Goal: Communication & Community: Answer question/provide support

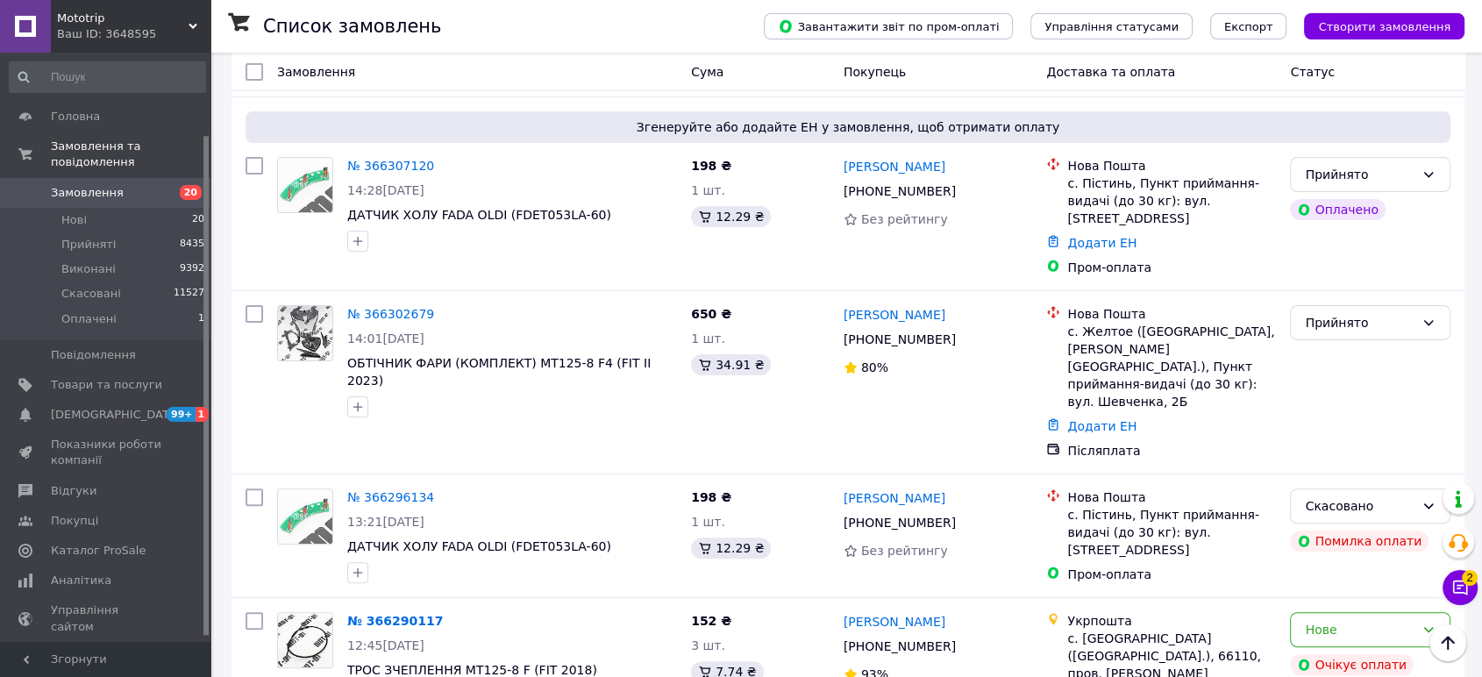
scroll to position [97, 0]
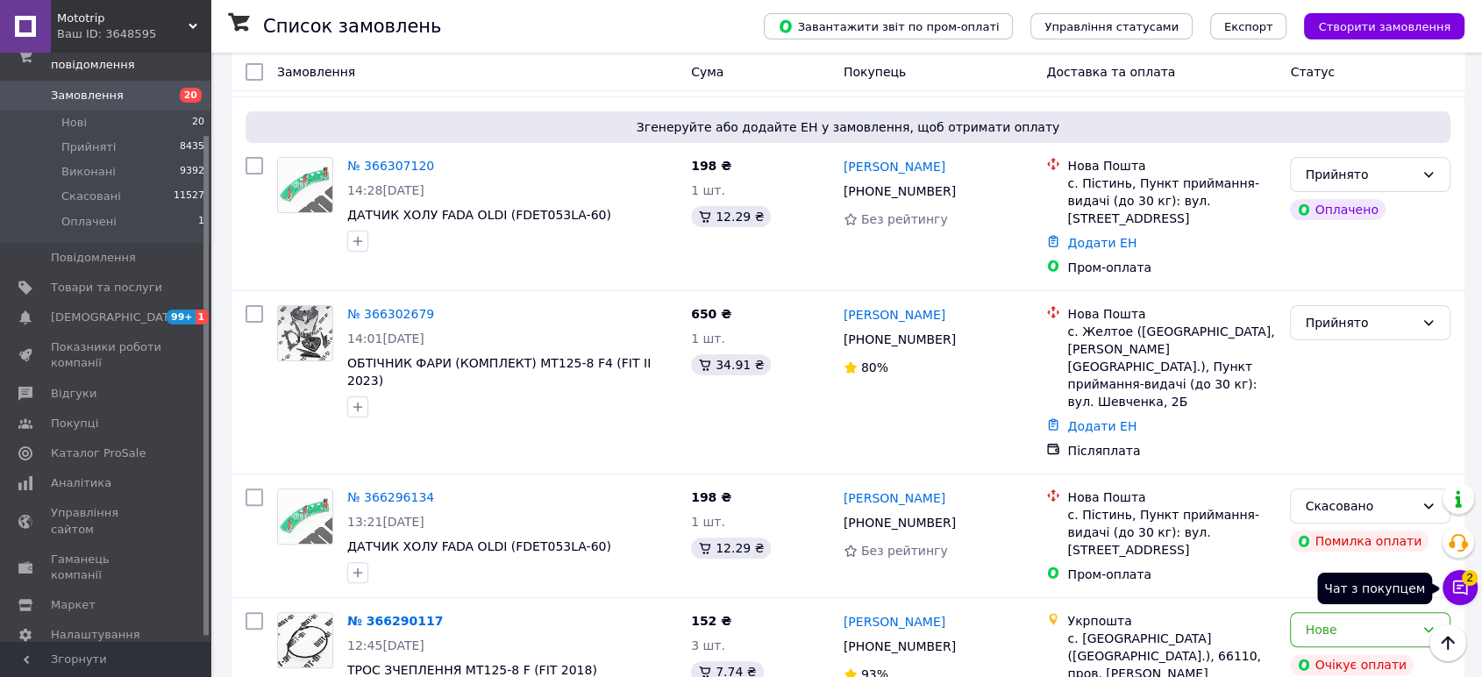
click at [1453, 582] on icon at bounding box center [1460, 587] width 15 height 15
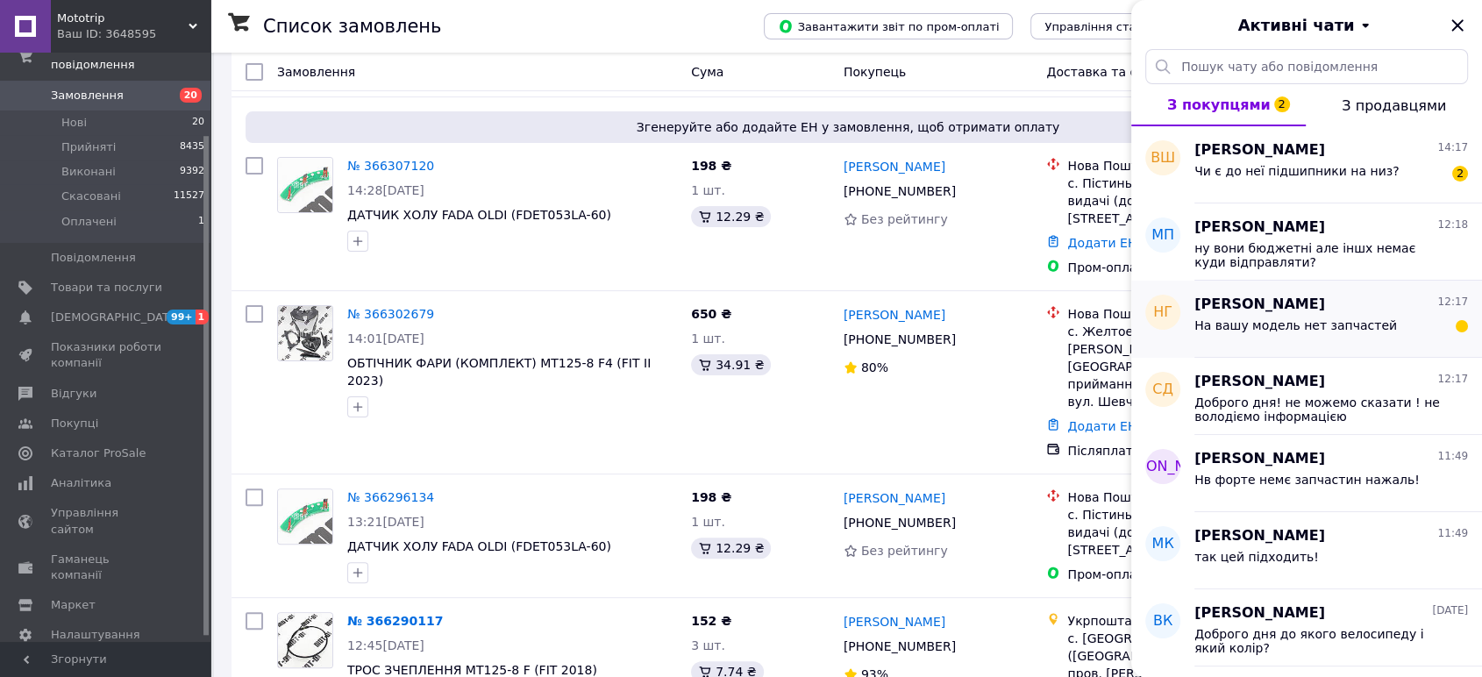
click at [1361, 338] on div "На вашу модель нет запчастей" at bounding box center [1295, 330] width 203 height 25
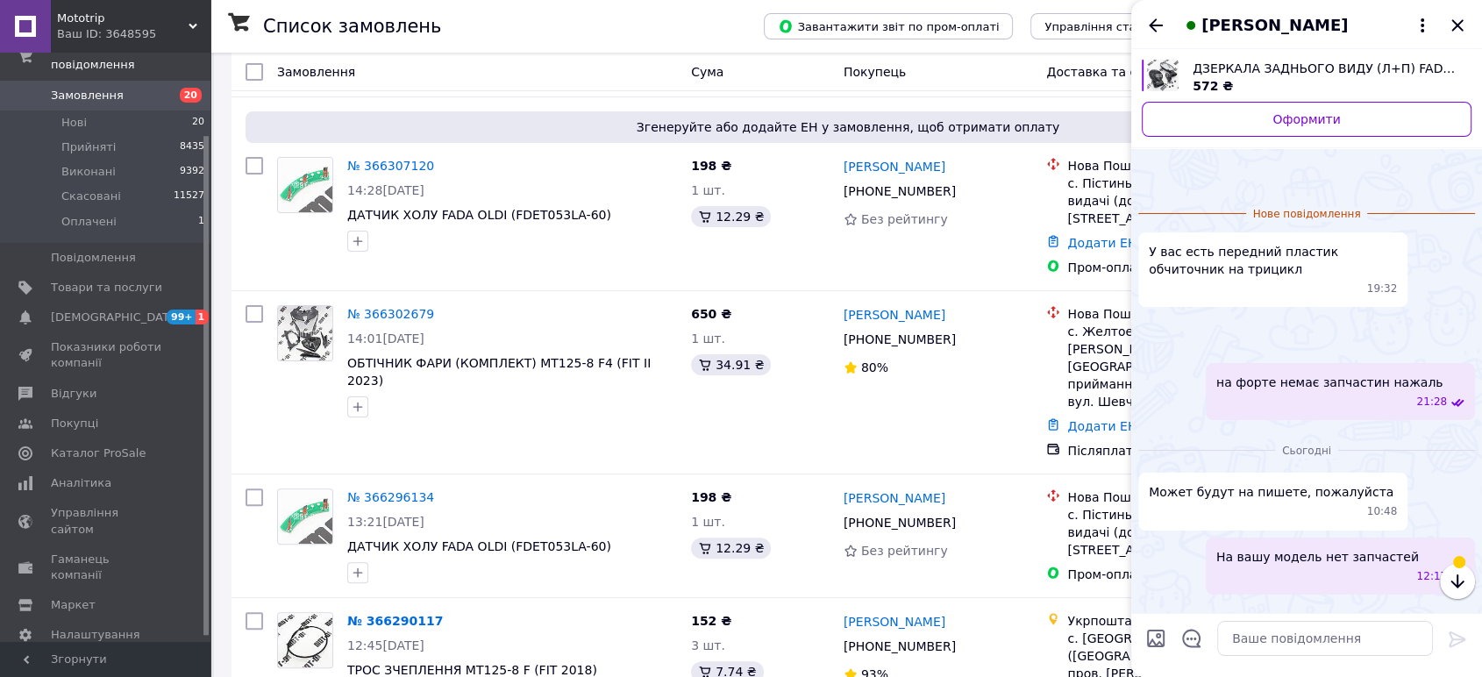
scroll to position [425, 0]
click at [1150, 19] on icon "Назад" at bounding box center [1155, 25] width 21 height 21
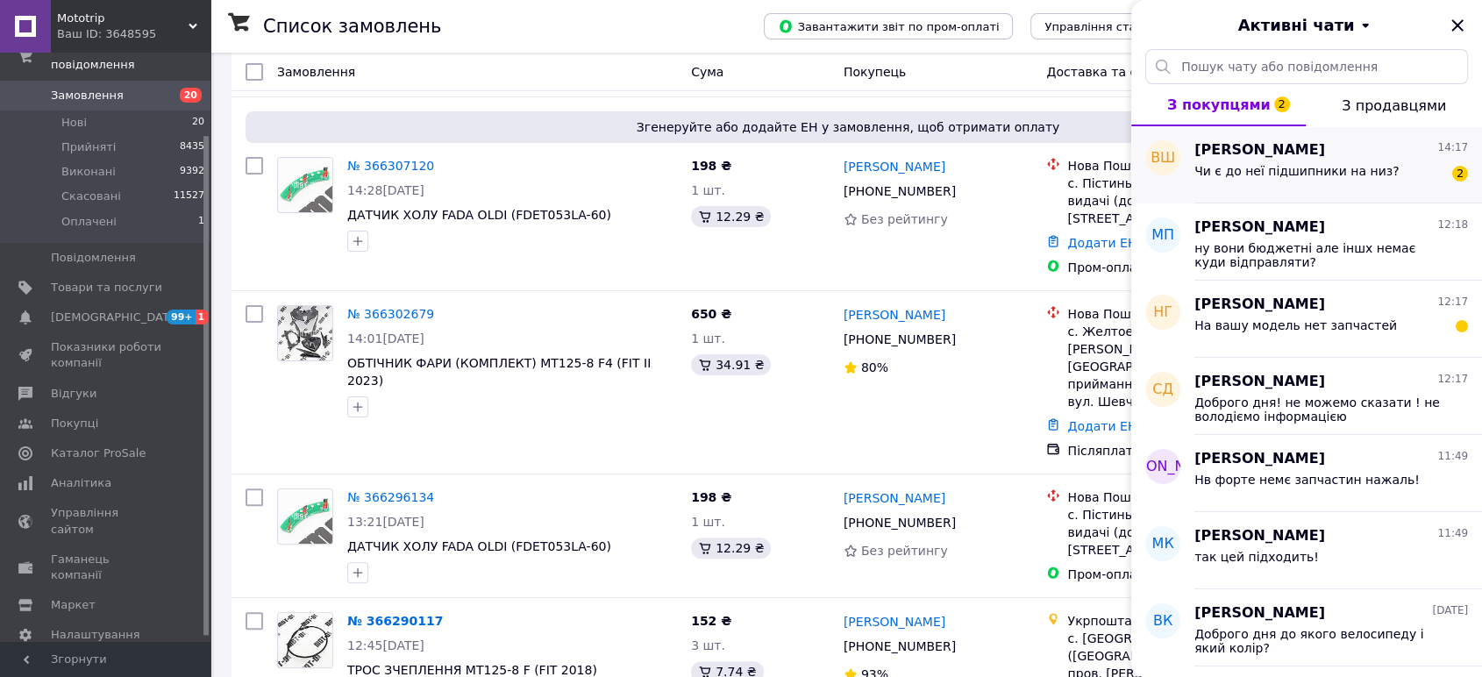
click at [1347, 167] on span "Чи є до неї підшипники на низ?" at bounding box center [1296, 171] width 204 height 14
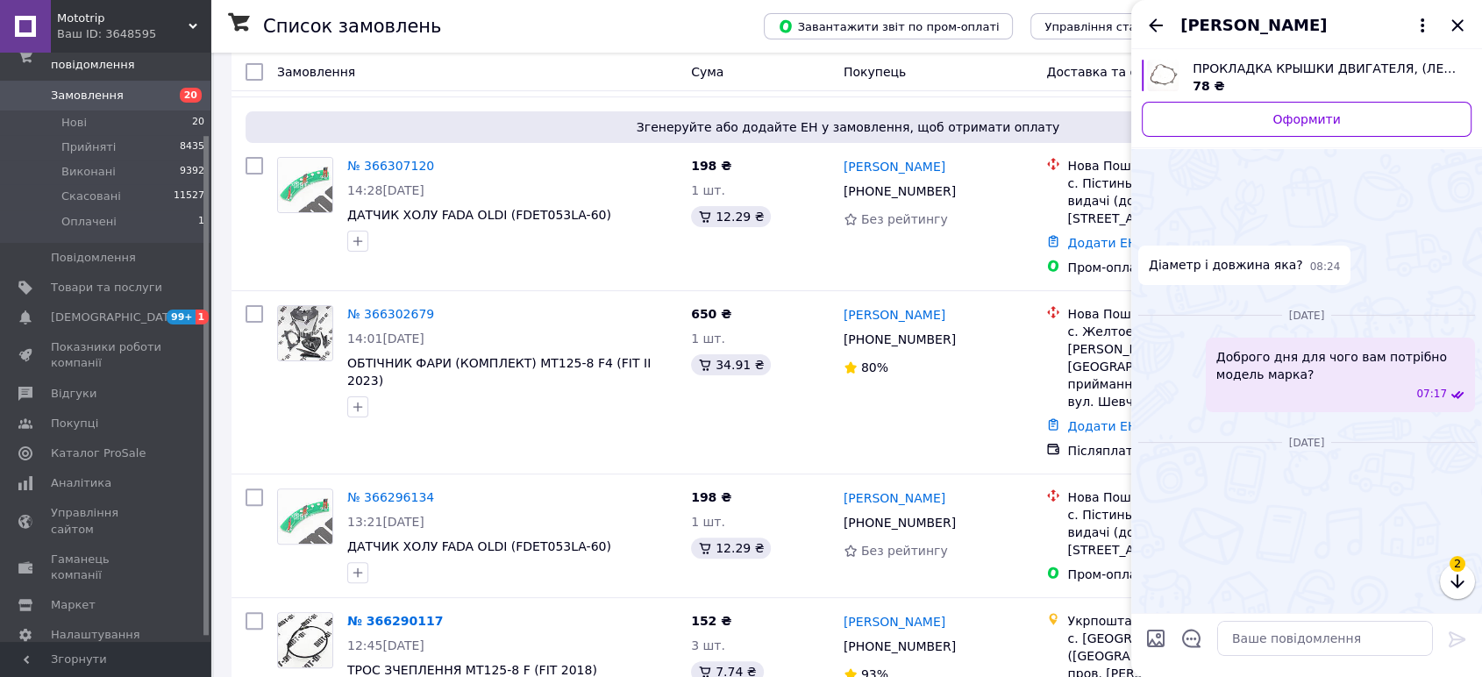
scroll to position [1442, 0]
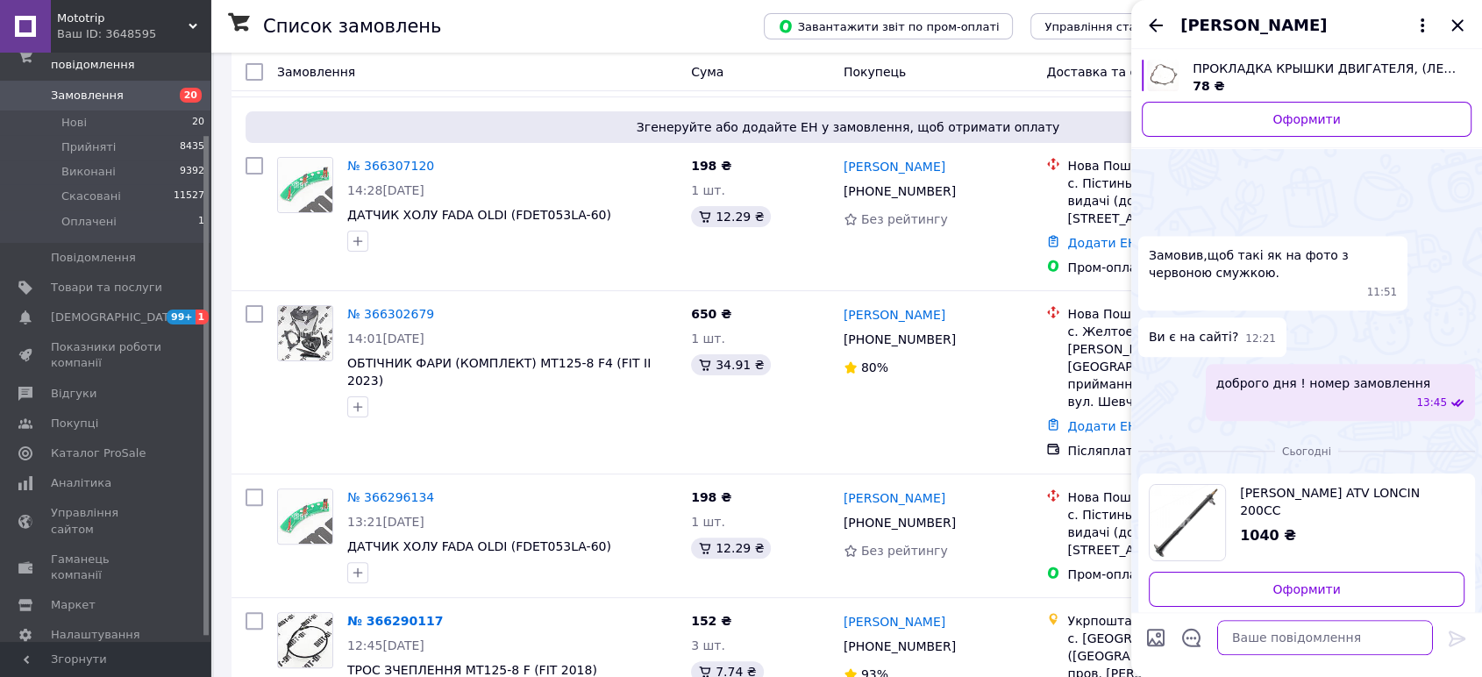
click at [1303, 648] on textarea at bounding box center [1325, 638] width 216 height 35
type textarea "доброго дня маркування підшибнику?"
click at [1164, 17] on icon "Назад" at bounding box center [1155, 25] width 21 height 21
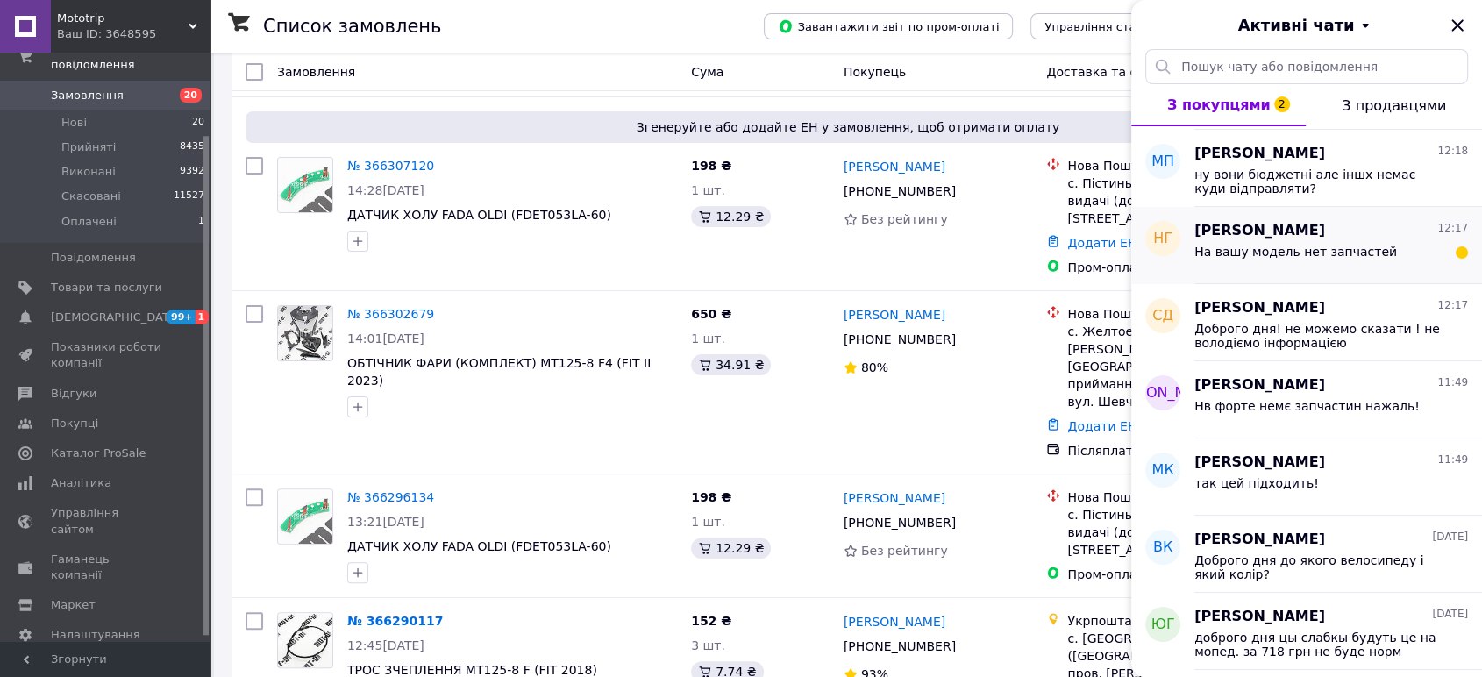
scroll to position [0, 0]
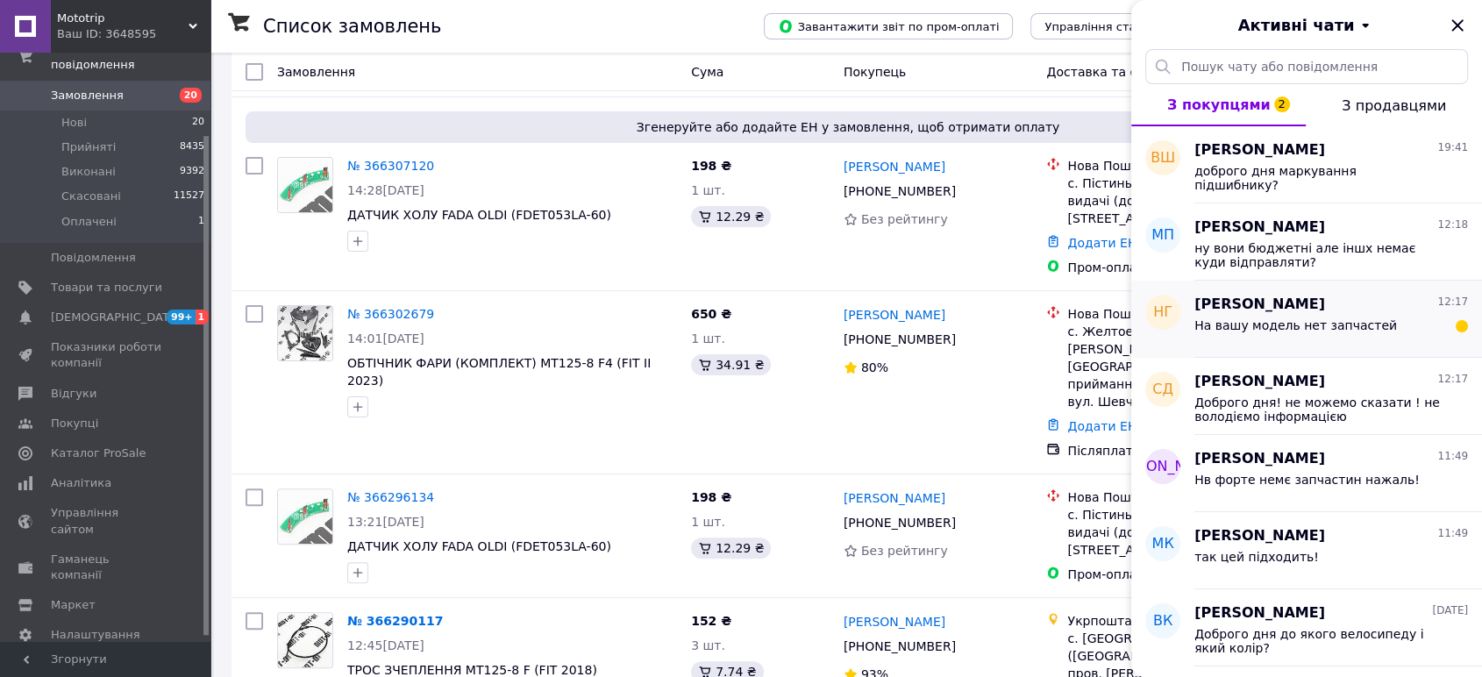
click at [1344, 309] on div "[PERSON_NAME] 12:17" at bounding box center [1331, 305] width 274 height 20
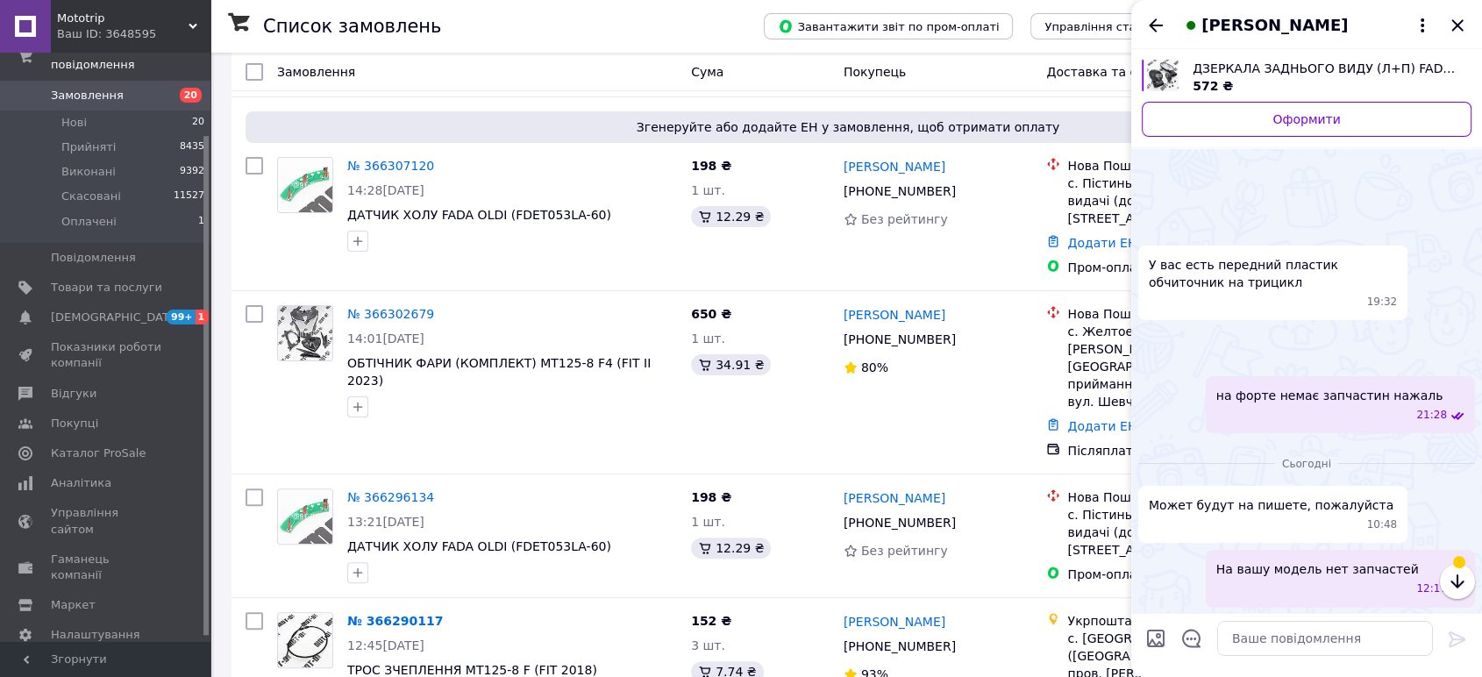
scroll to position [330, 0]
click at [1160, 29] on icon "Назад" at bounding box center [1155, 25] width 21 height 21
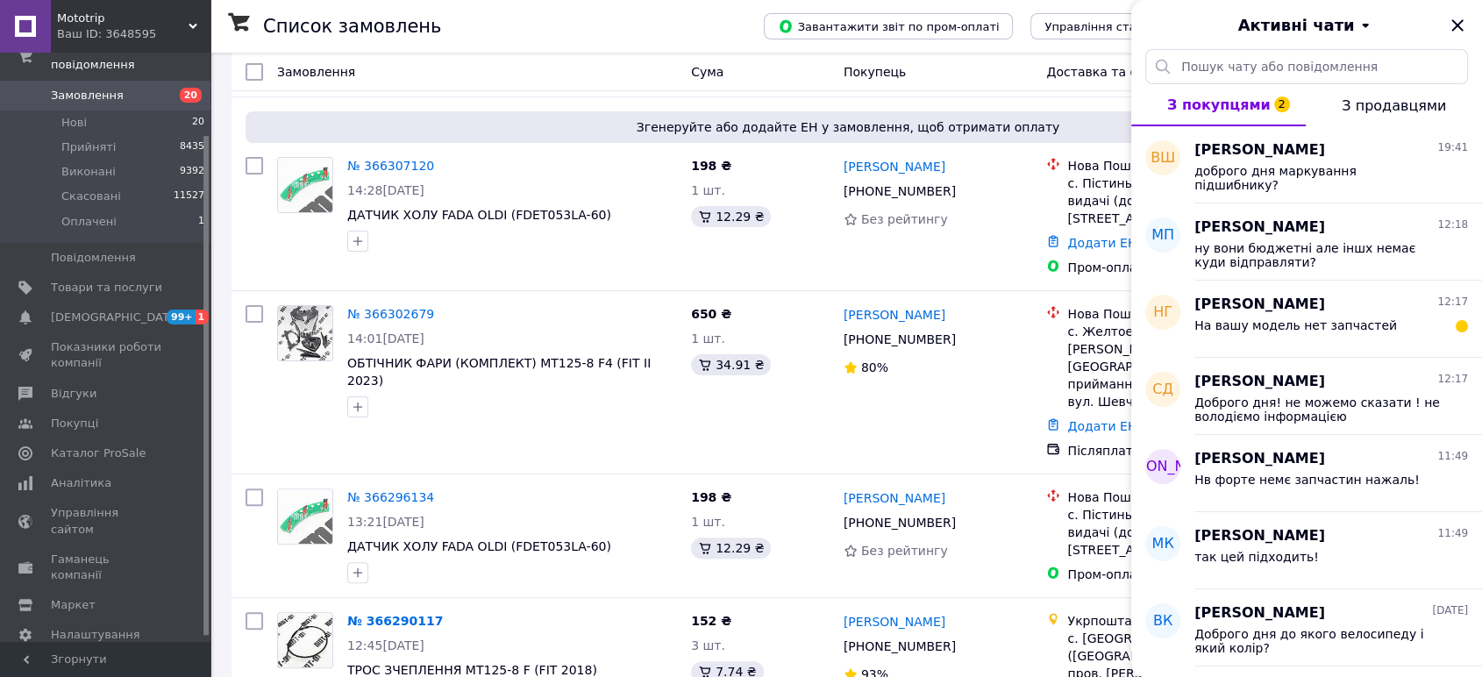
click at [198, 23] on div "Mototrip Ваш ID: 3648595" at bounding box center [131, 26] width 160 height 53
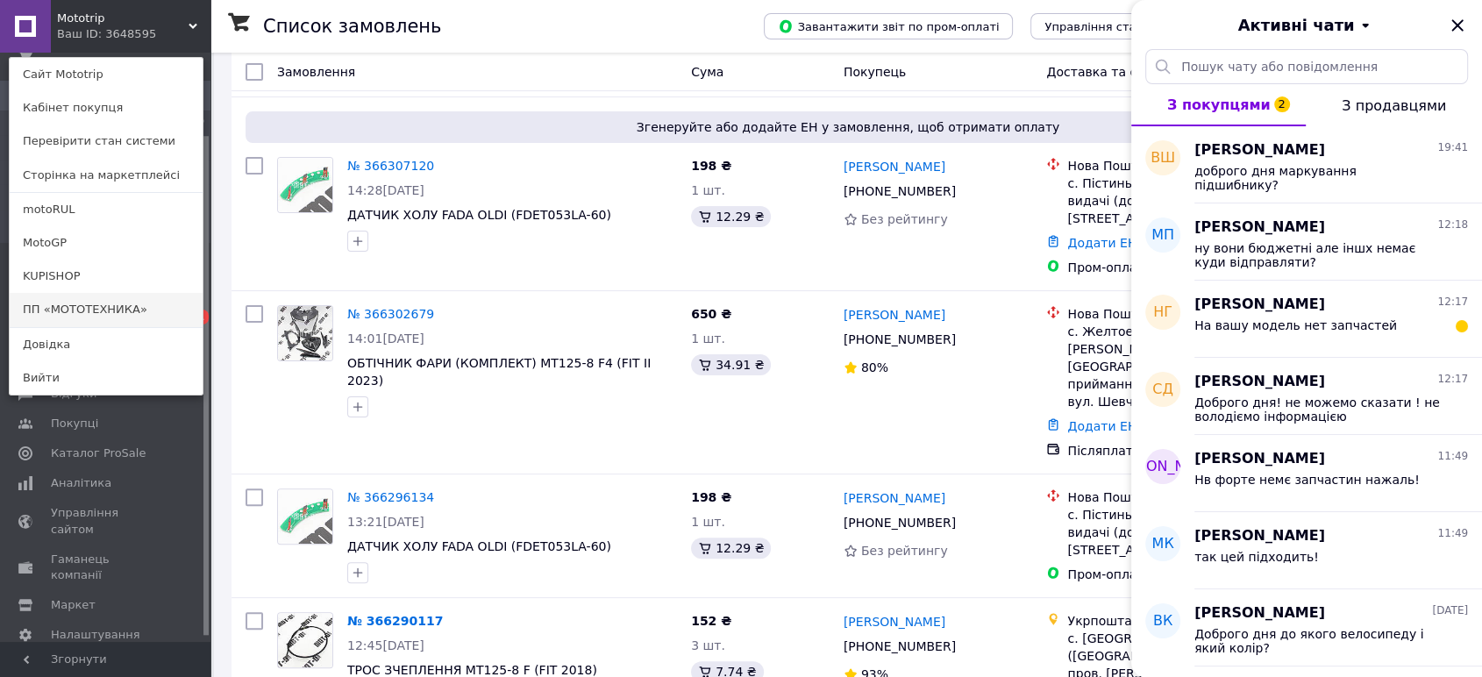
click at [112, 303] on link "ПП «МОТОТЕХНИКА»" at bounding box center [106, 309] width 193 height 33
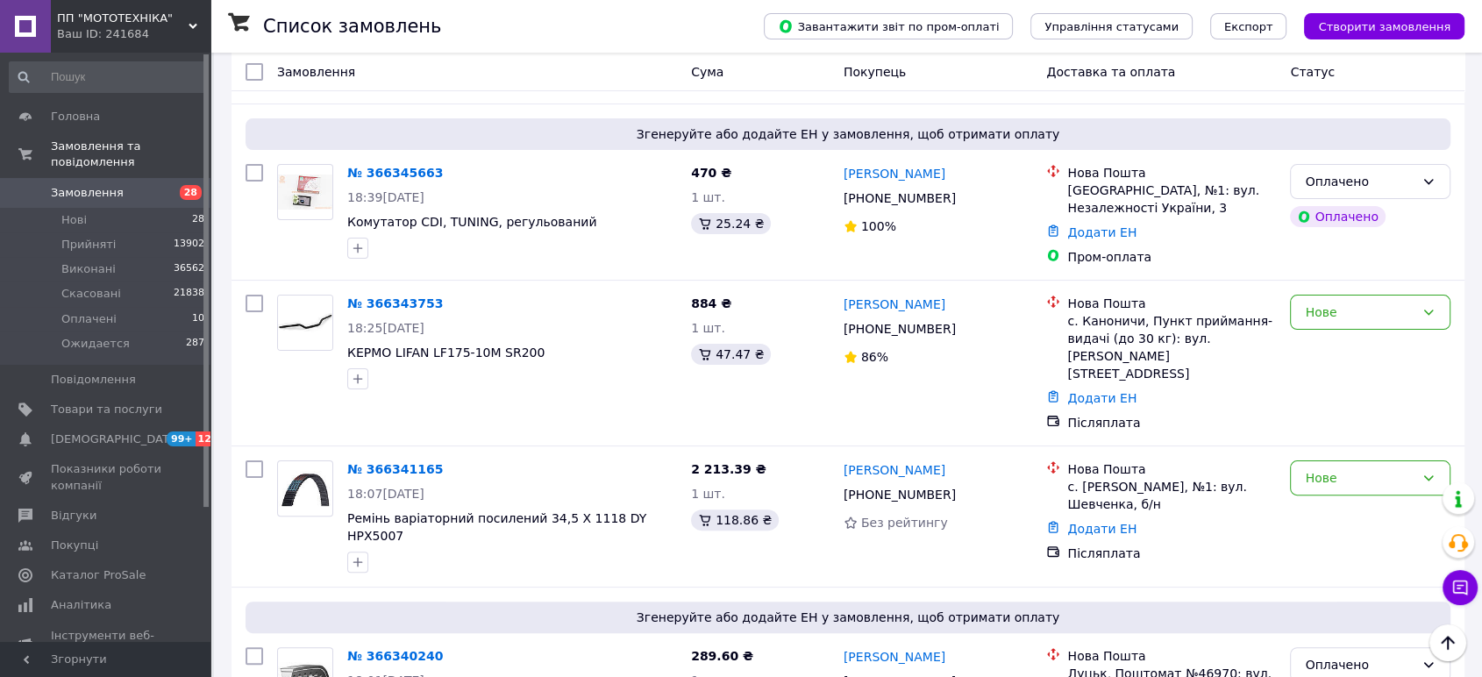
scroll to position [195, 0]
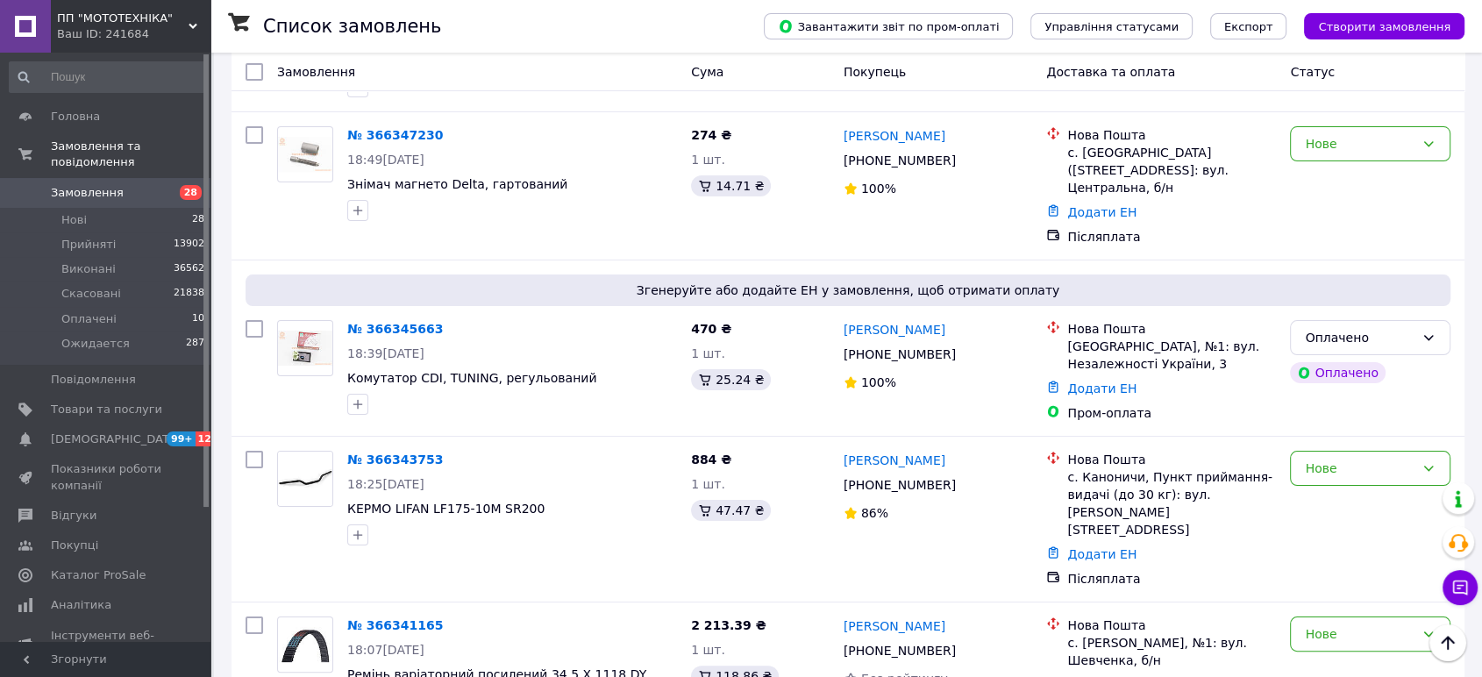
click at [185, 25] on span "ПП "МОТОТЕХНІКА"" at bounding box center [123, 19] width 132 height 16
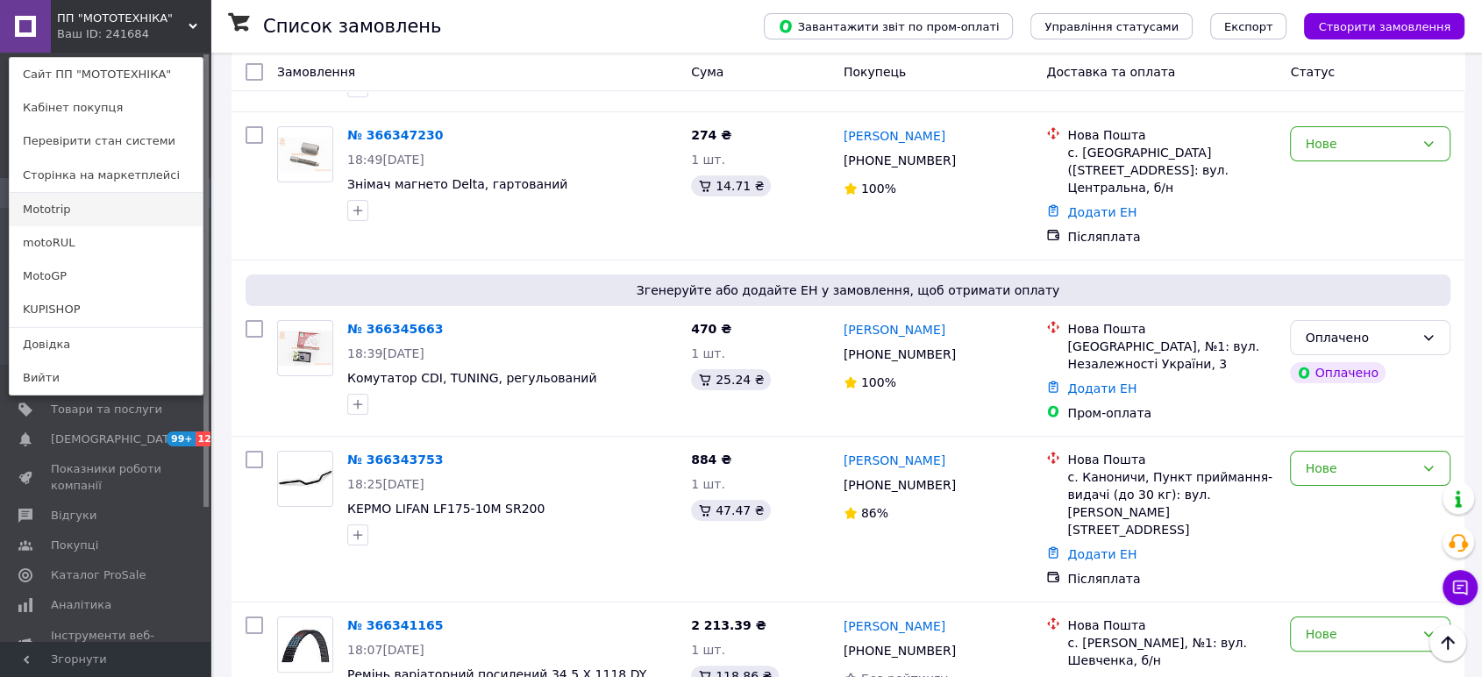
click at [125, 218] on link "Mototrip" at bounding box center [106, 209] width 193 height 33
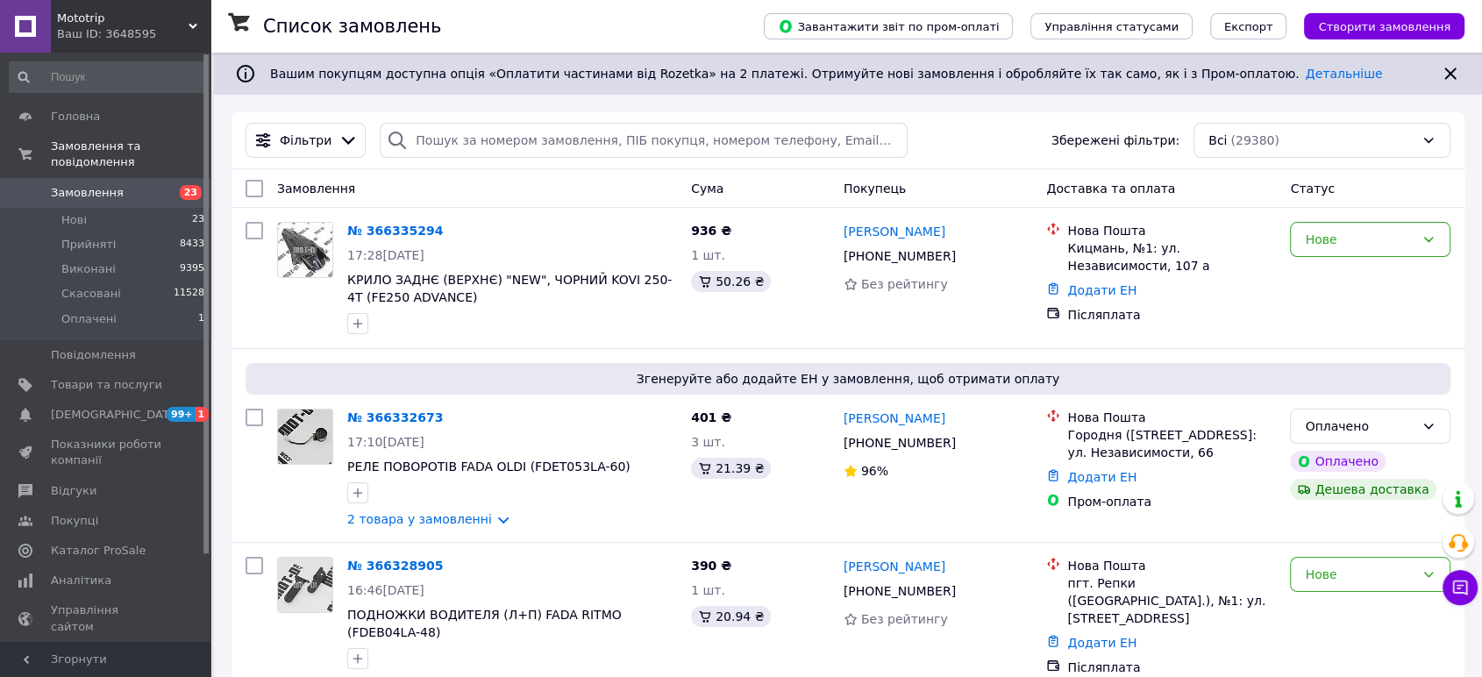
click at [194, 32] on div "Ваш ID: 3648595" at bounding box center [133, 34] width 153 height 16
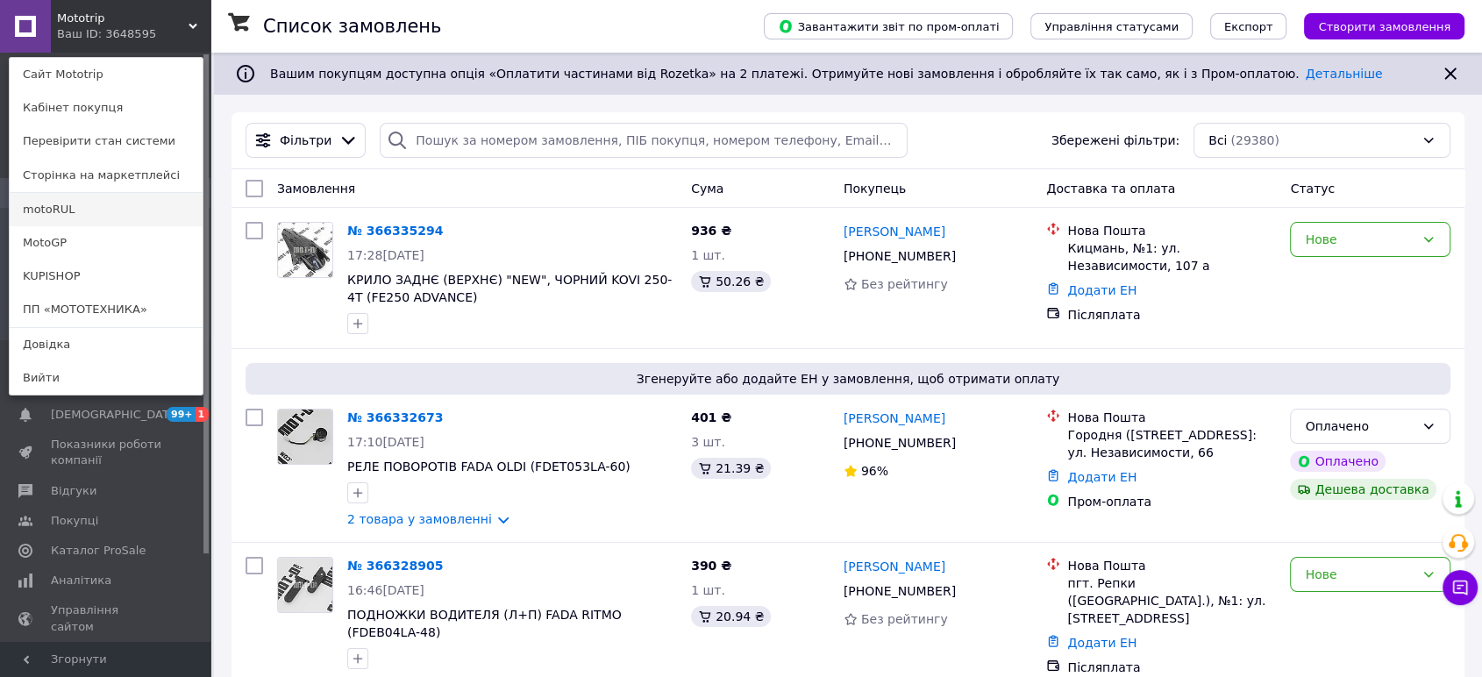
click at [128, 210] on link "motoRUL" at bounding box center [106, 209] width 193 height 33
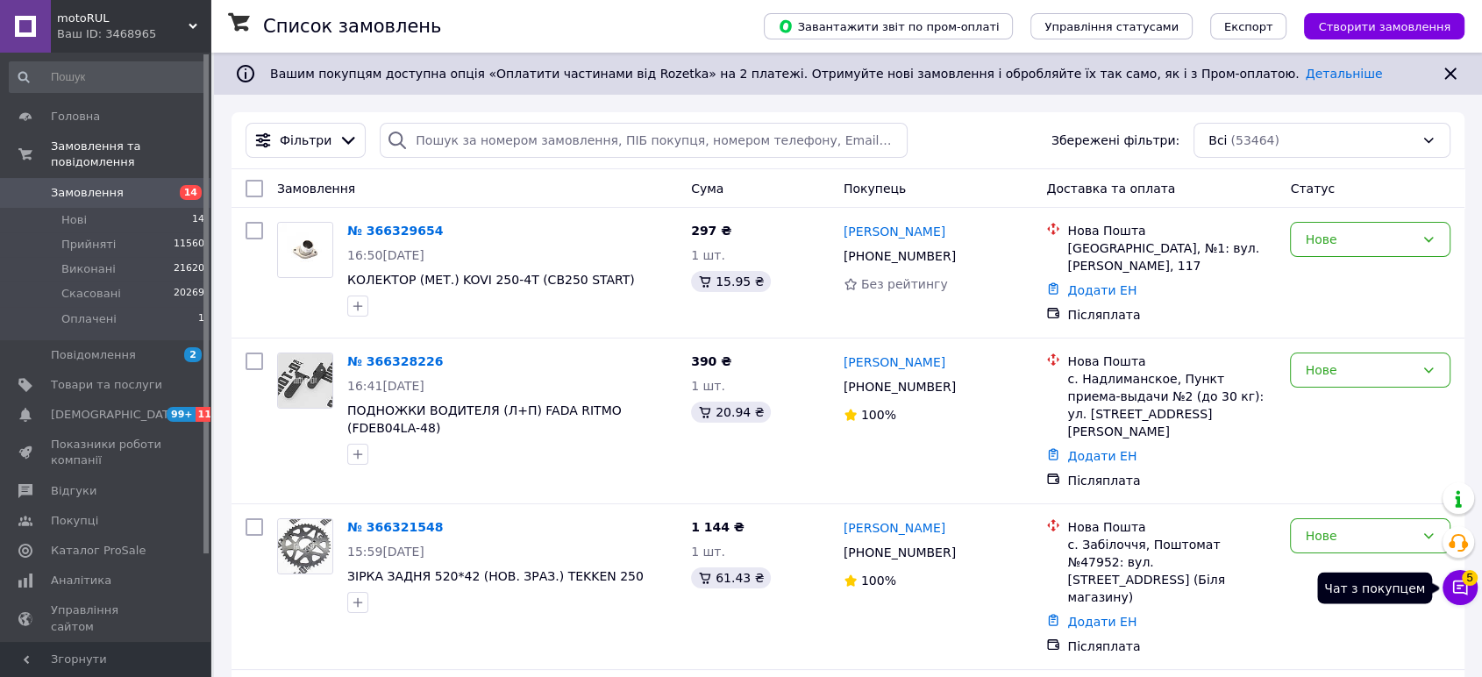
click at [1465, 596] on button "Чат з покупцем 5" at bounding box center [1459, 587] width 35 height 35
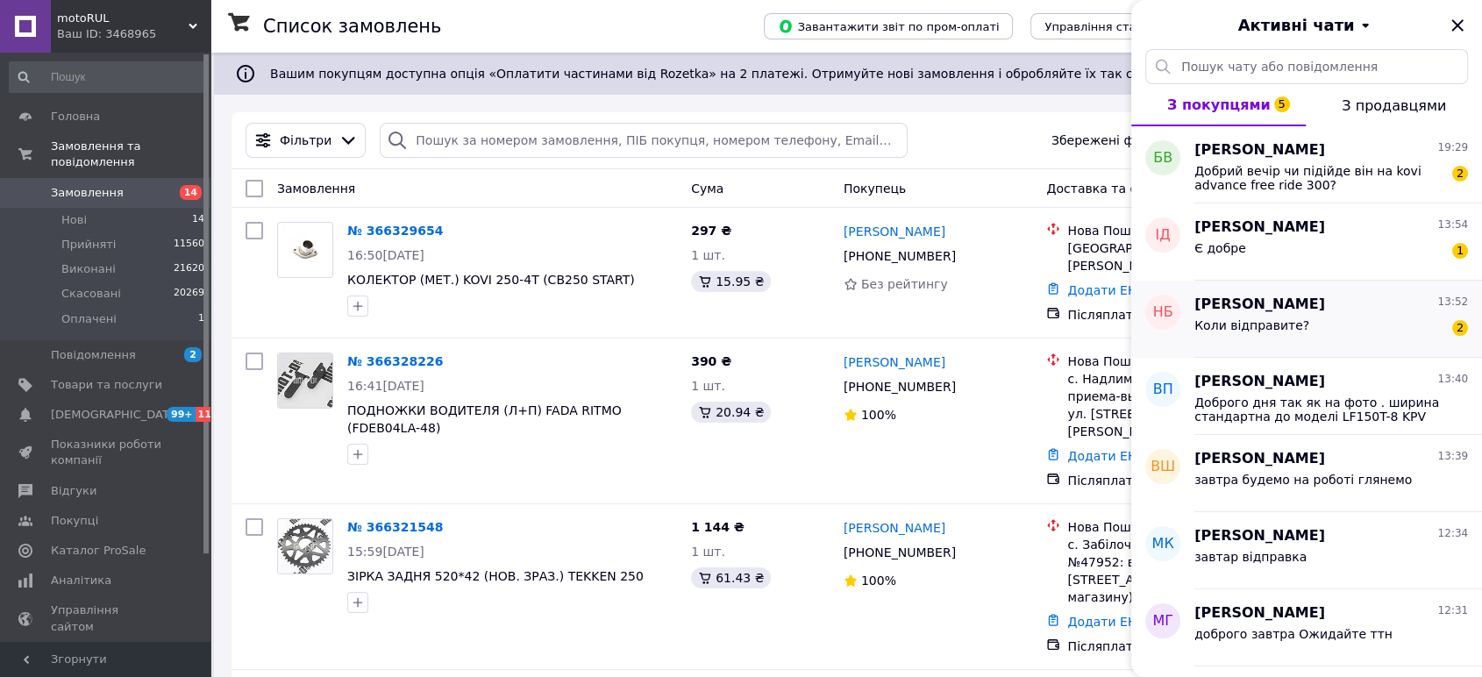
click at [1327, 338] on div "Коли відправите? 2" at bounding box center [1331, 329] width 274 height 28
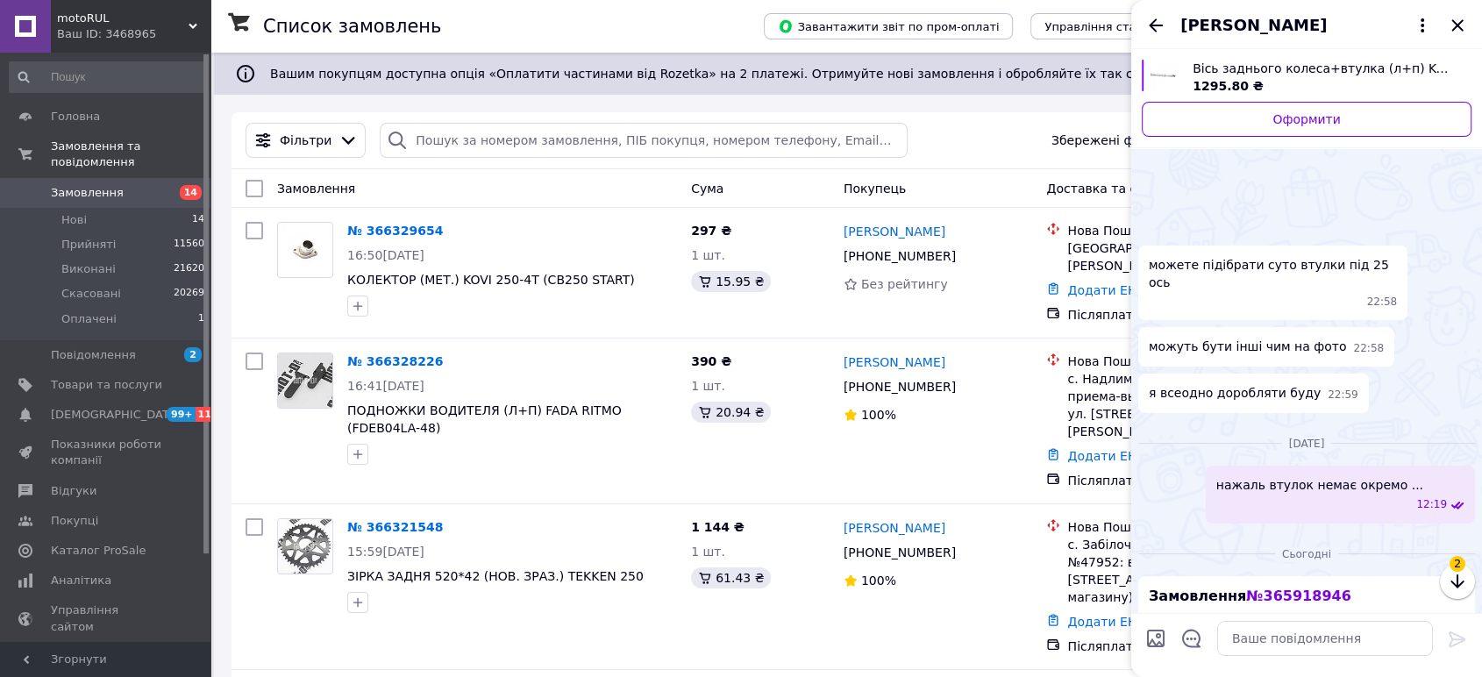
scroll to position [270, 0]
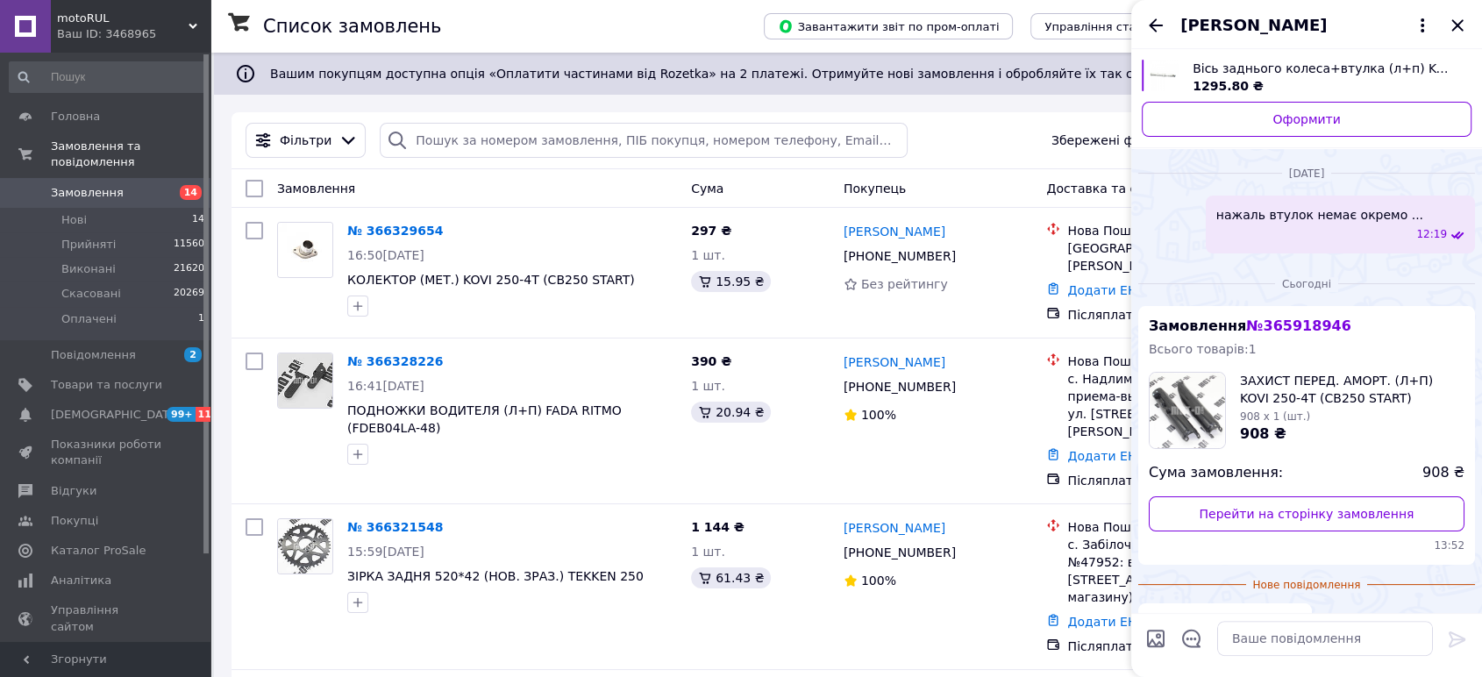
click at [1296, 317] on span "№ 365918946" at bounding box center [1298, 325] width 104 height 17
copy span "365918946"
click at [1310, 633] on textarea at bounding box center [1325, 638] width 216 height 35
type textarea "чорного нажаль поки не можемо знайти є поки білий! ще шукаємо!"
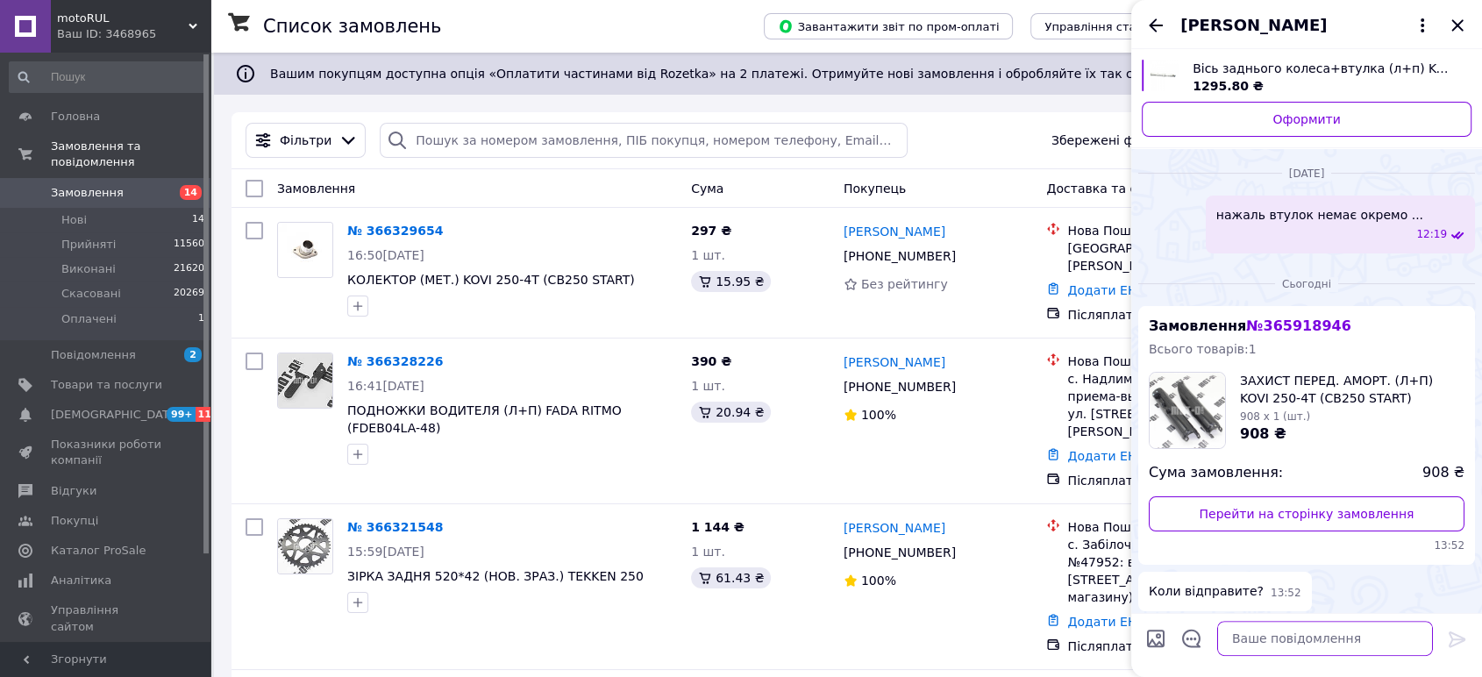
scroll to position [275, 0]
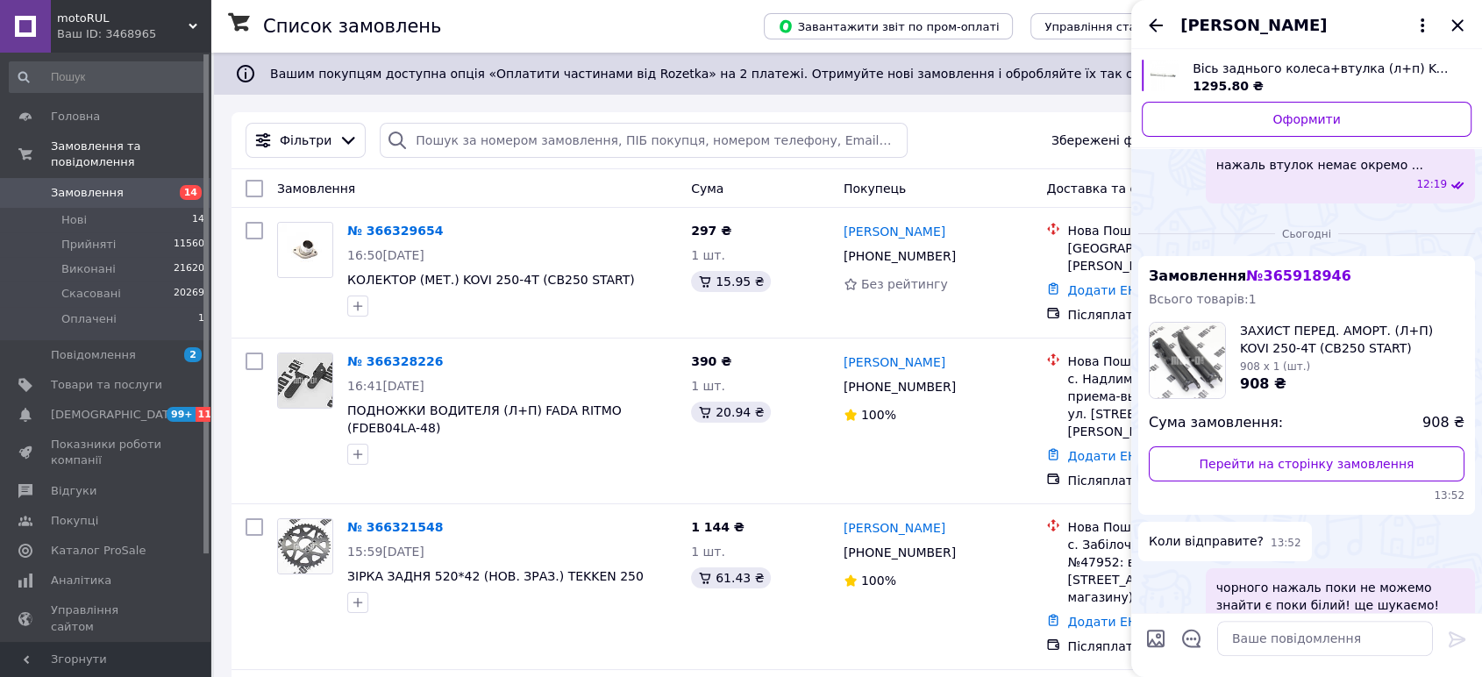
click at [1156, 21] on icon "Назад" at bounding box center [1155, 25] width 21 height 21
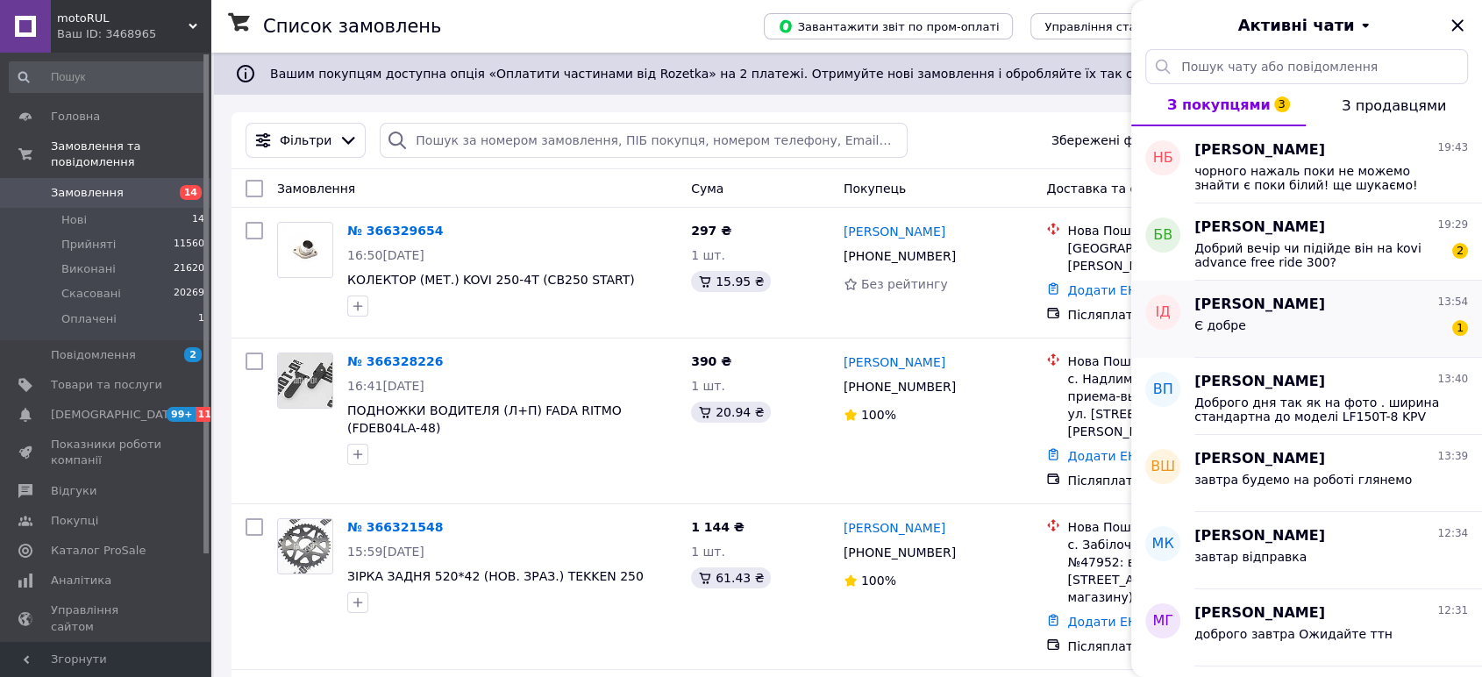
click at [1296, 312] on span "Ілля Домненко" at bounding box center [1259, 305] width 131 height 20
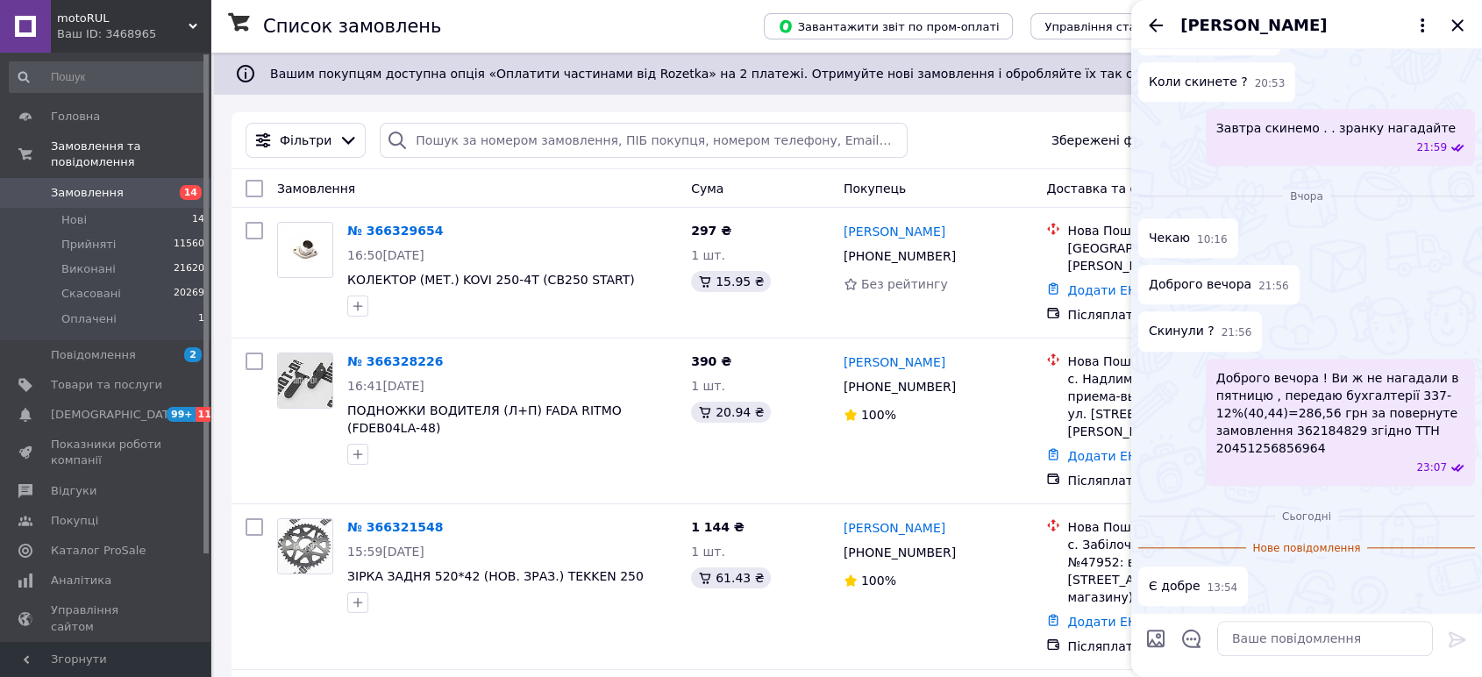
scroll to position [1698, 0]
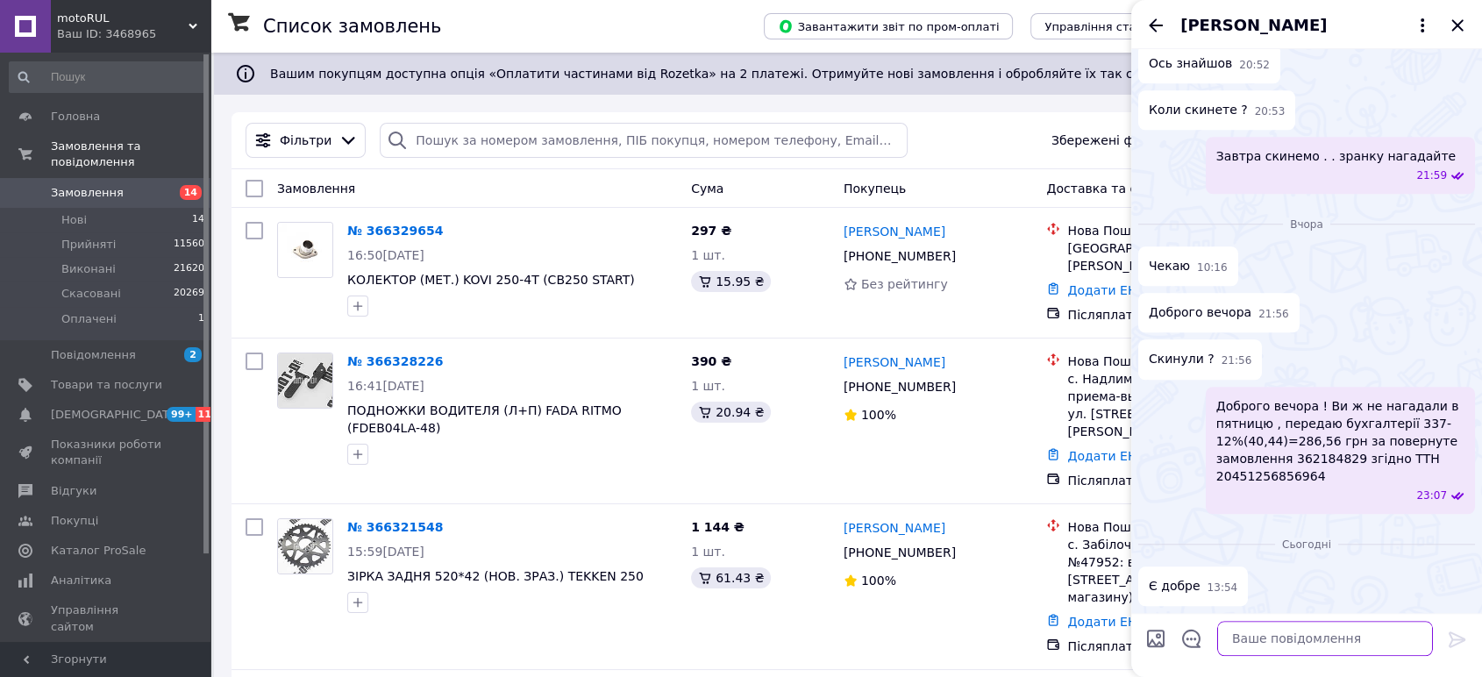
click at [1279, 638] on textarea at bounding box center [1325, 638] width 216 height 35
type textarea "ок"
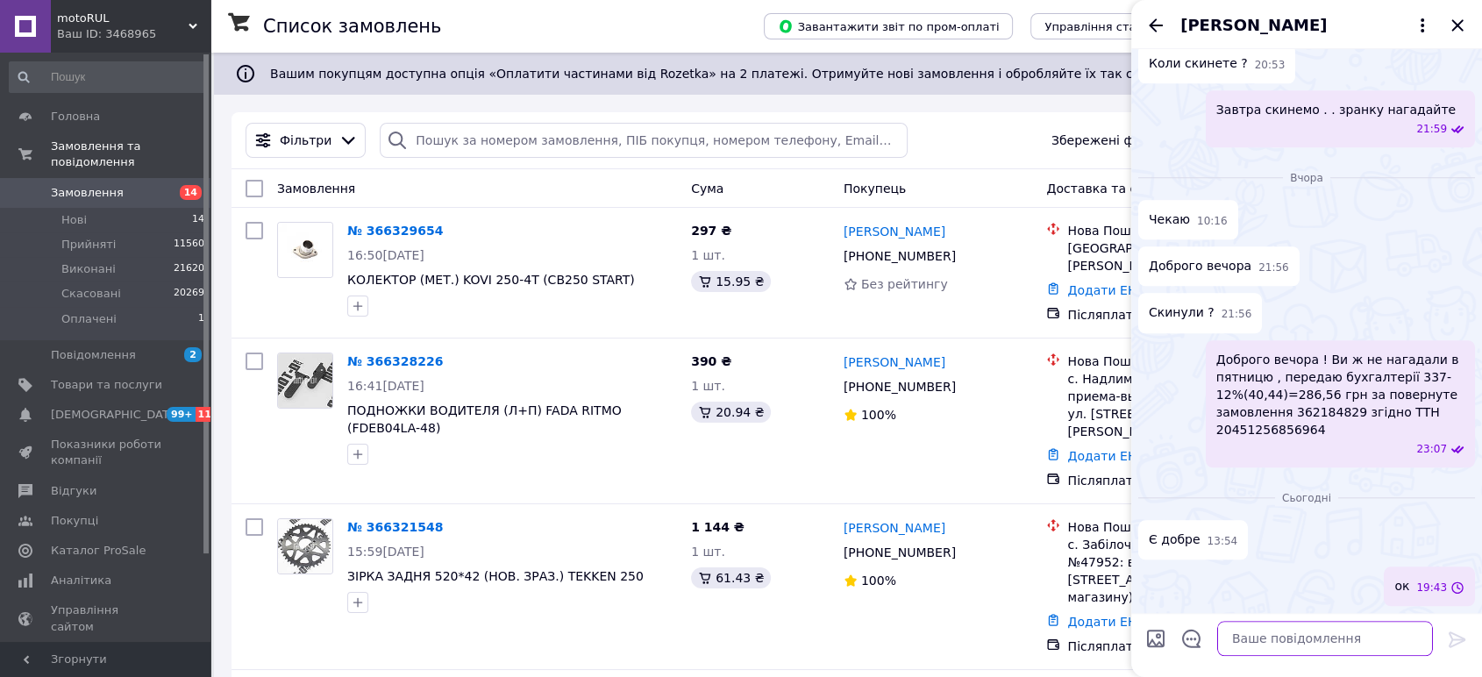
scroll to position [1746, 0]
click at [1155, 32] on icon "Назад" at bounding box center [1155, 25] width 21 height 21
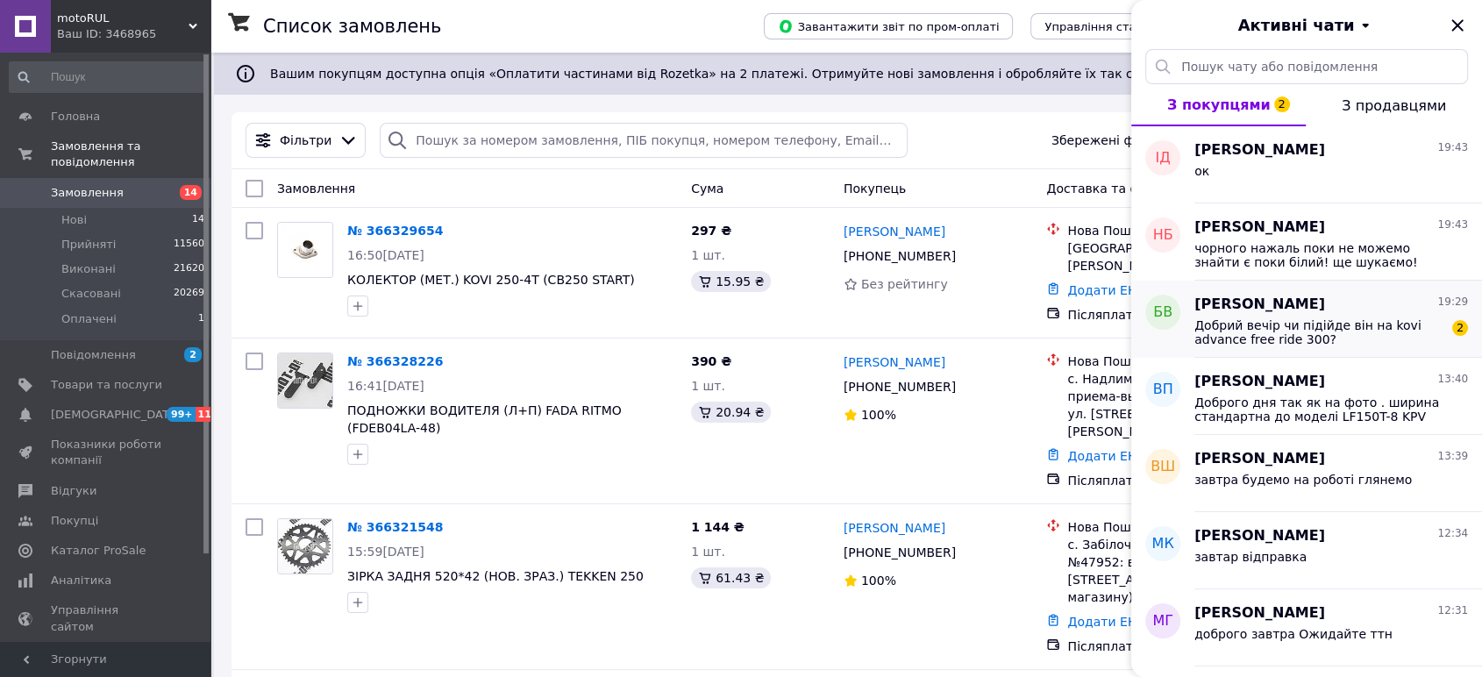
click at [1321, 323] on span "Добрий вечір чи підійде він на kovi advance free ride 300?" at bounding box center [1318, 332] width 249 height 28
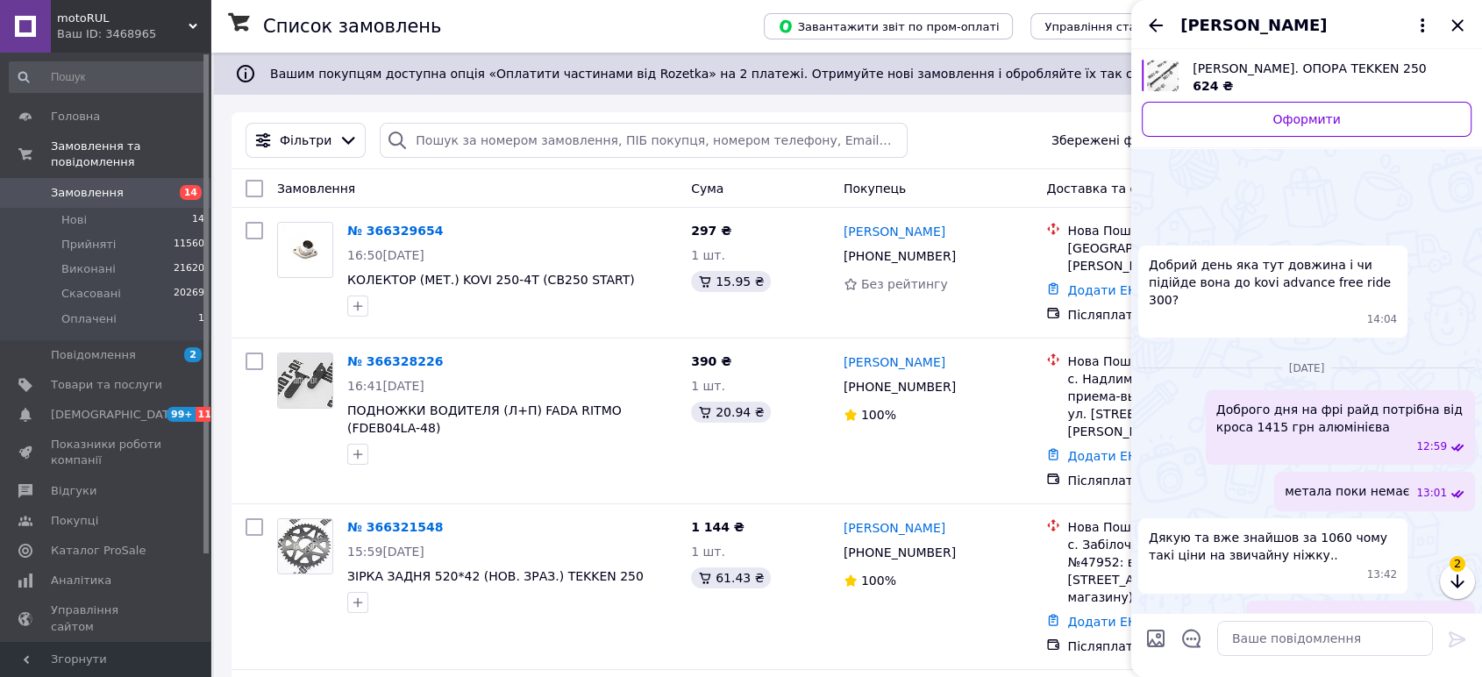
scroll to position [324, 0]
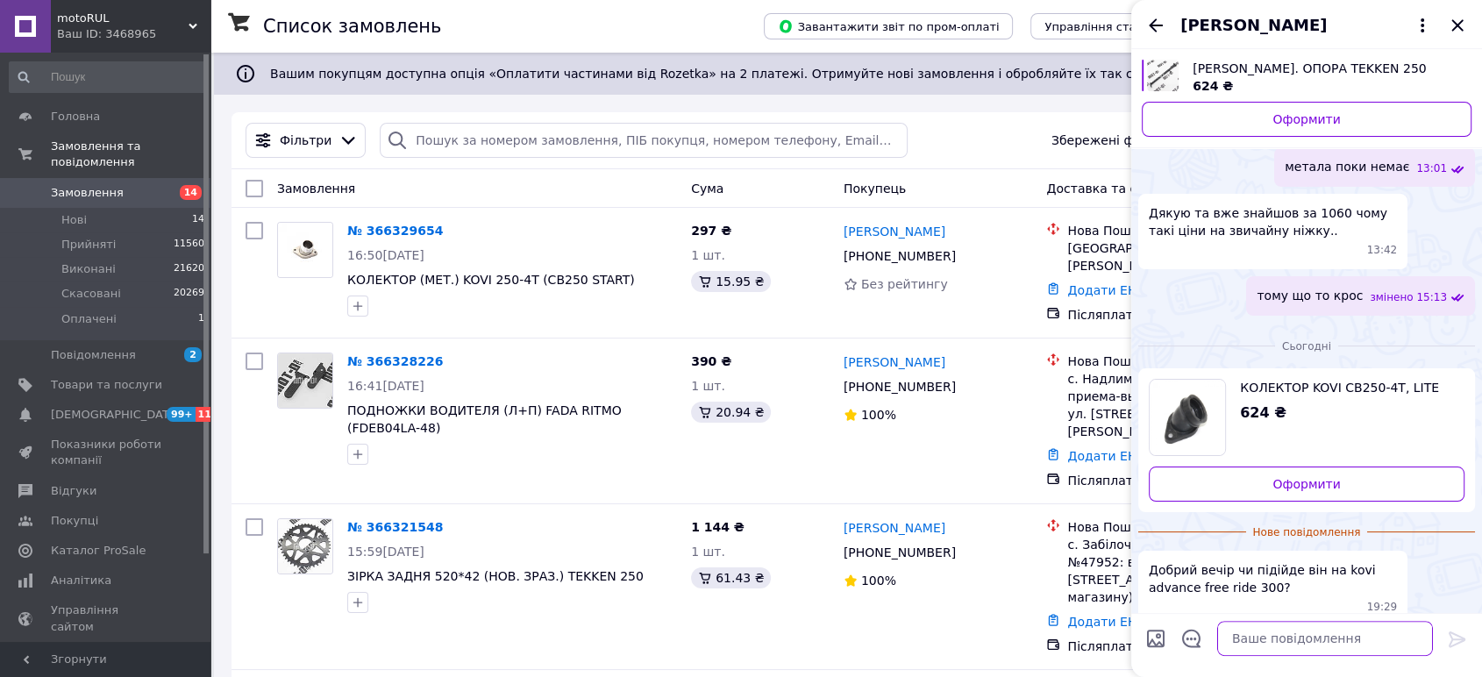
click at [1305, 634] on textarea at bounding box center [1325, 638] width 216 height 35
type textarea "Ні на фрі райд є 790 грн оригінал"
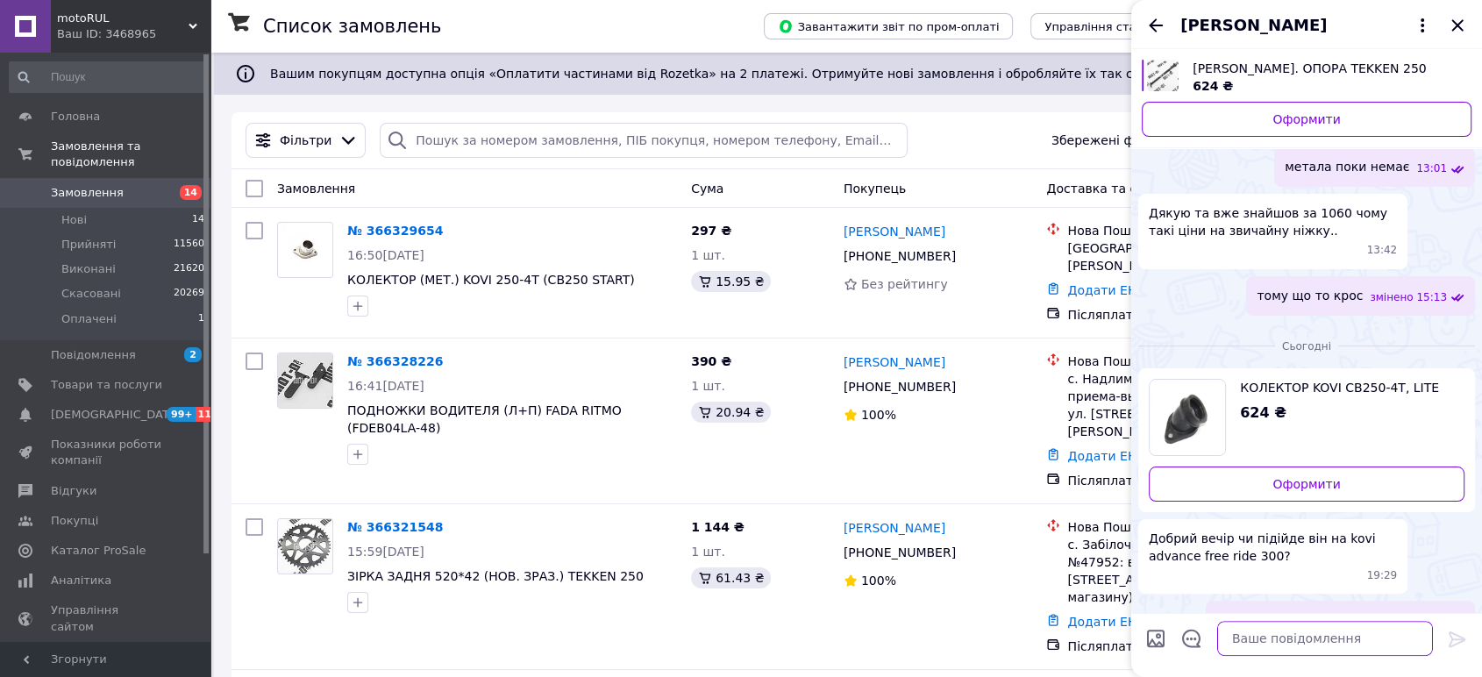
scroll to position [295, 0]
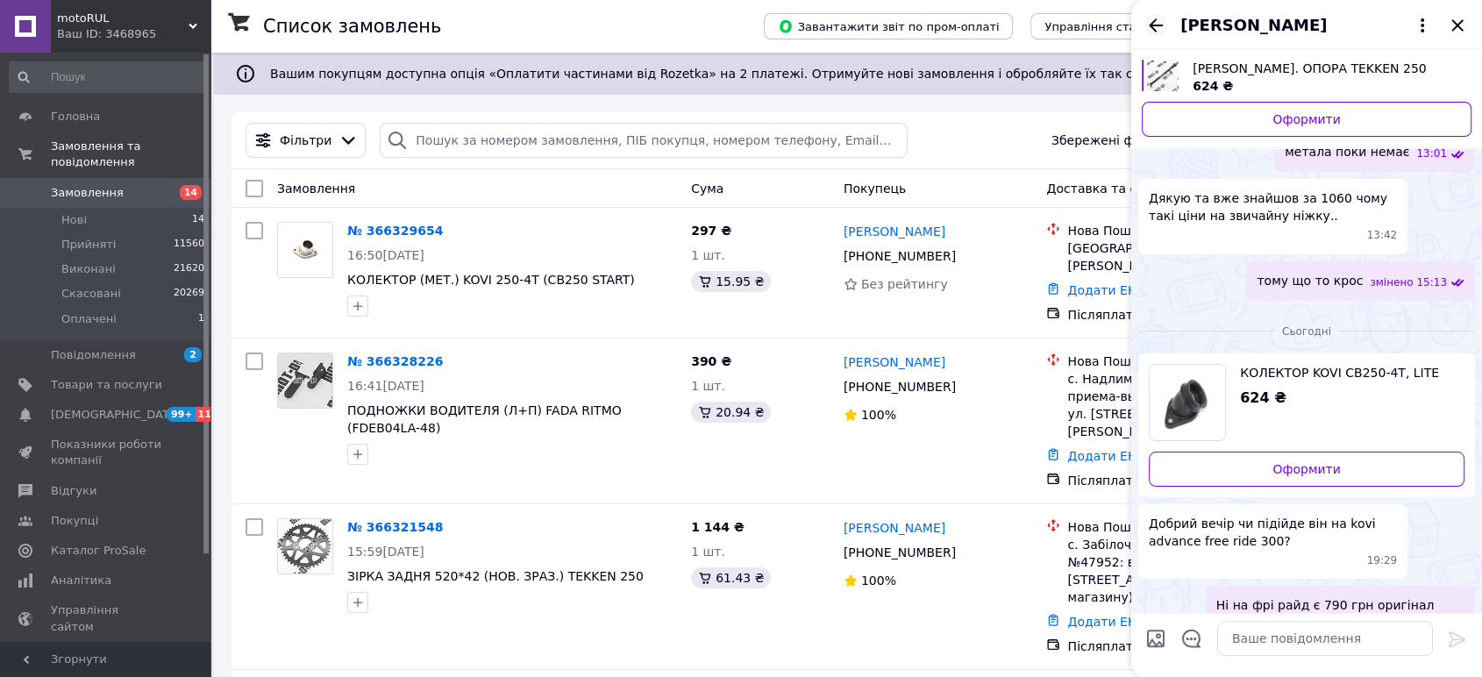
click at [1151, 33] on icon "Назад" at bounding box center [1155, 25] width 21 height 21
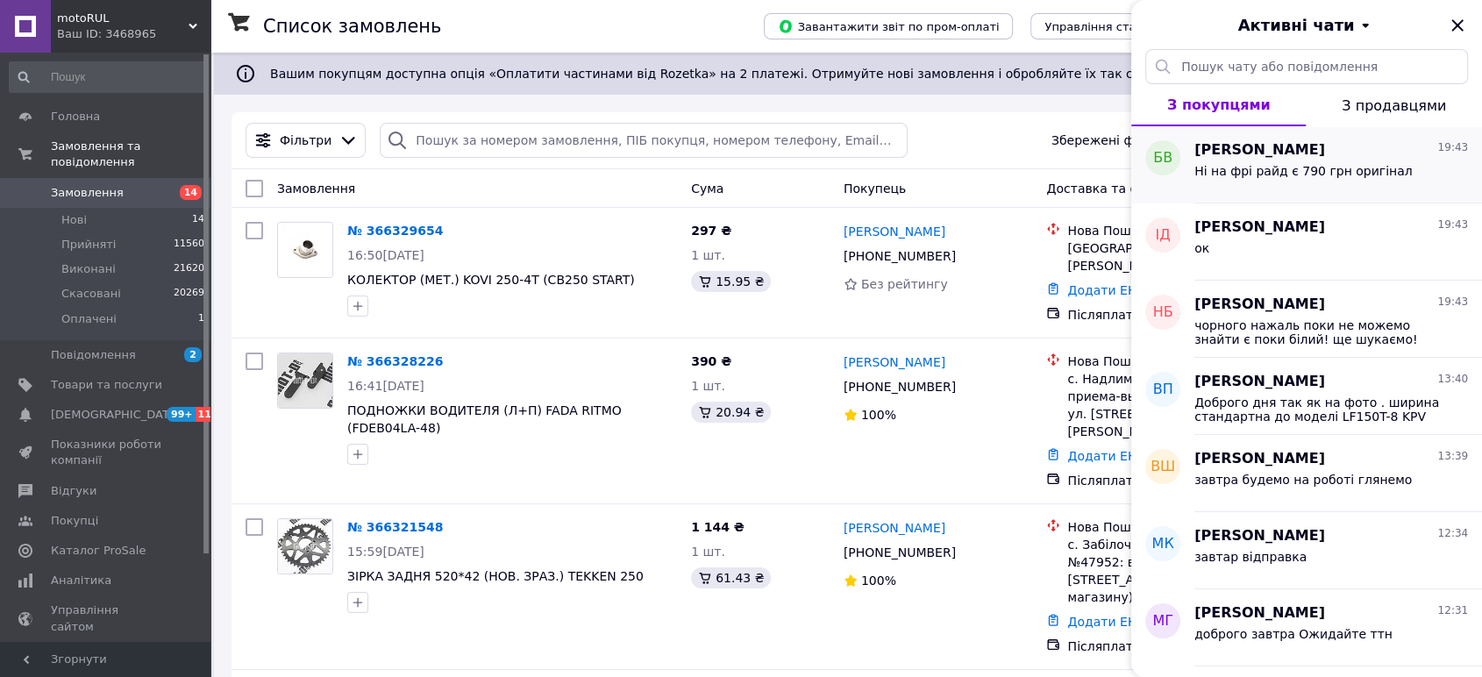
click at [1270, 178] on div "Ні на фрі райд є 790 грн оригінал" at bounding box center [1303, 176] width 218 height 25
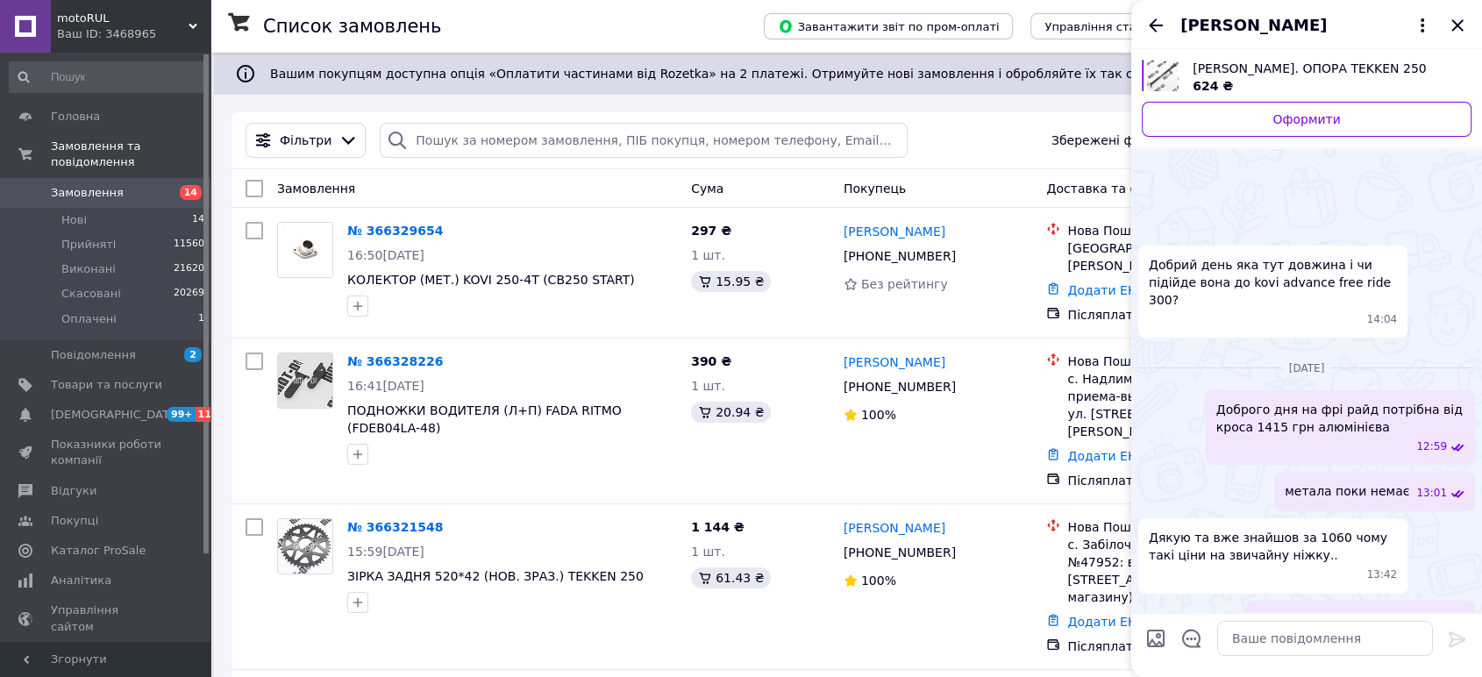
scroll to position [340, 0]
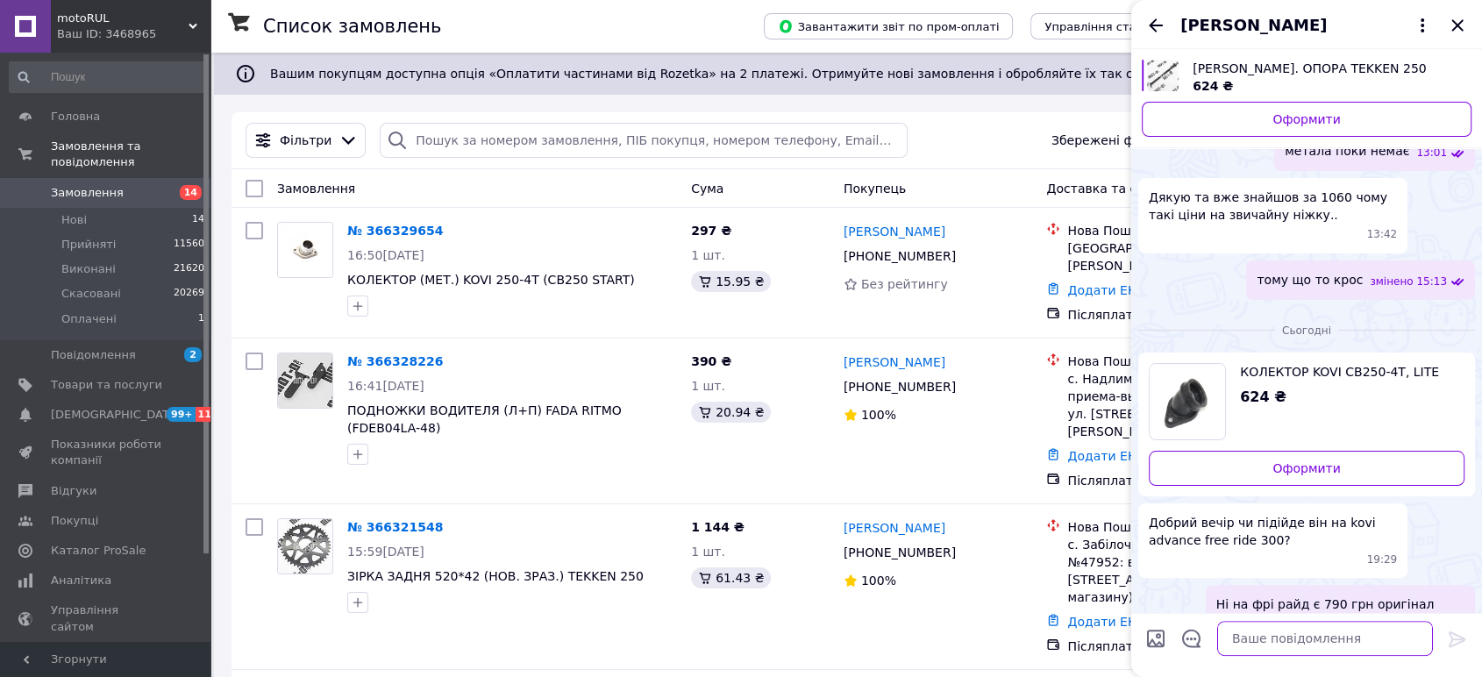
click at [1311, 632] on textarea at bounding box center [1325, 638] width 216 height 35
type textarea "пишіть данні!"
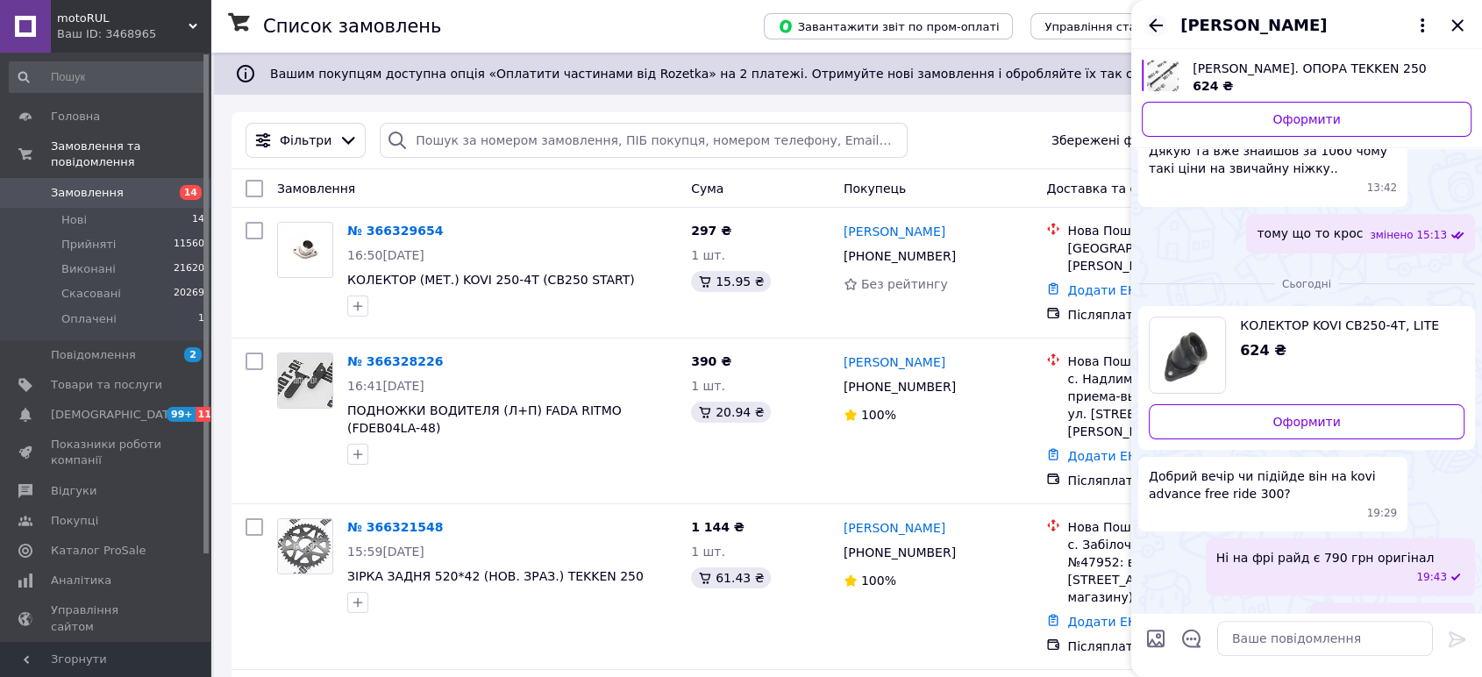
click at [1150, 19] on icon "Назад" at bounding box center [1155, 25] width 21 height 21
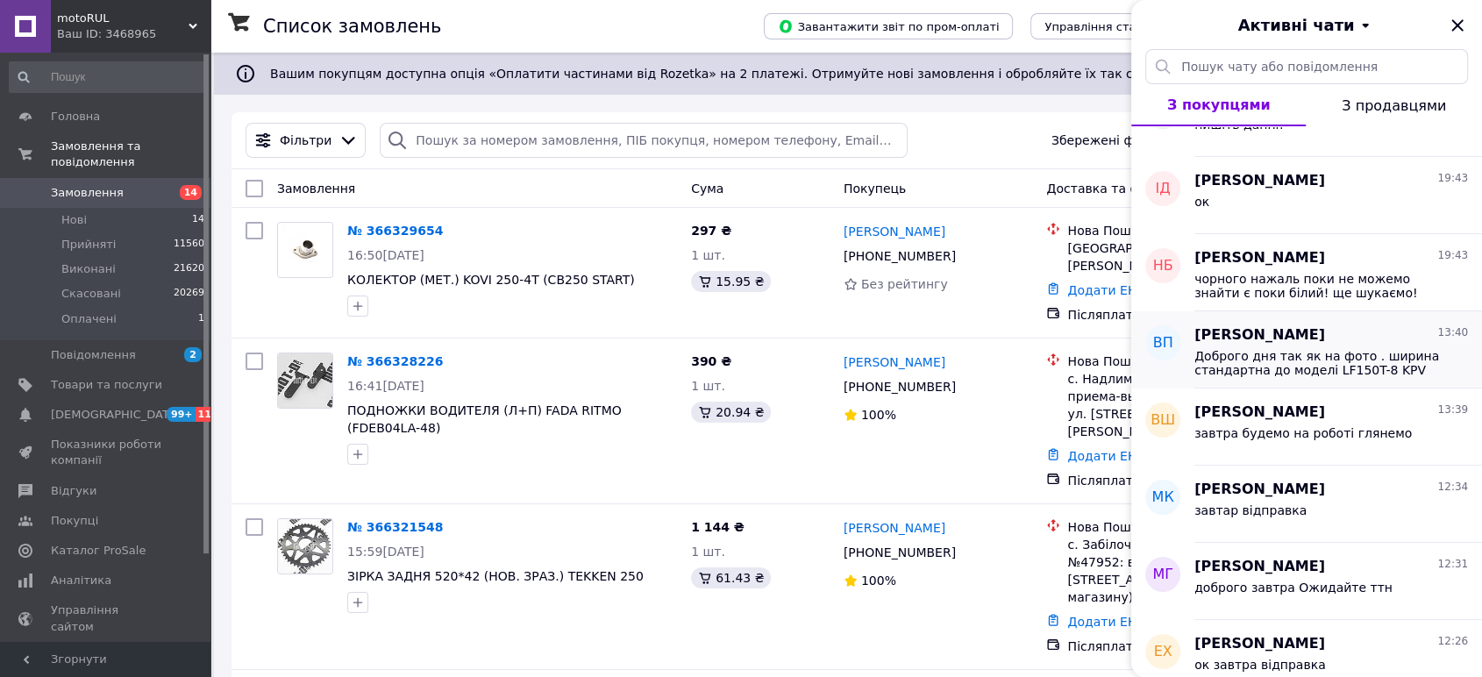
scroll to position [0, 0]
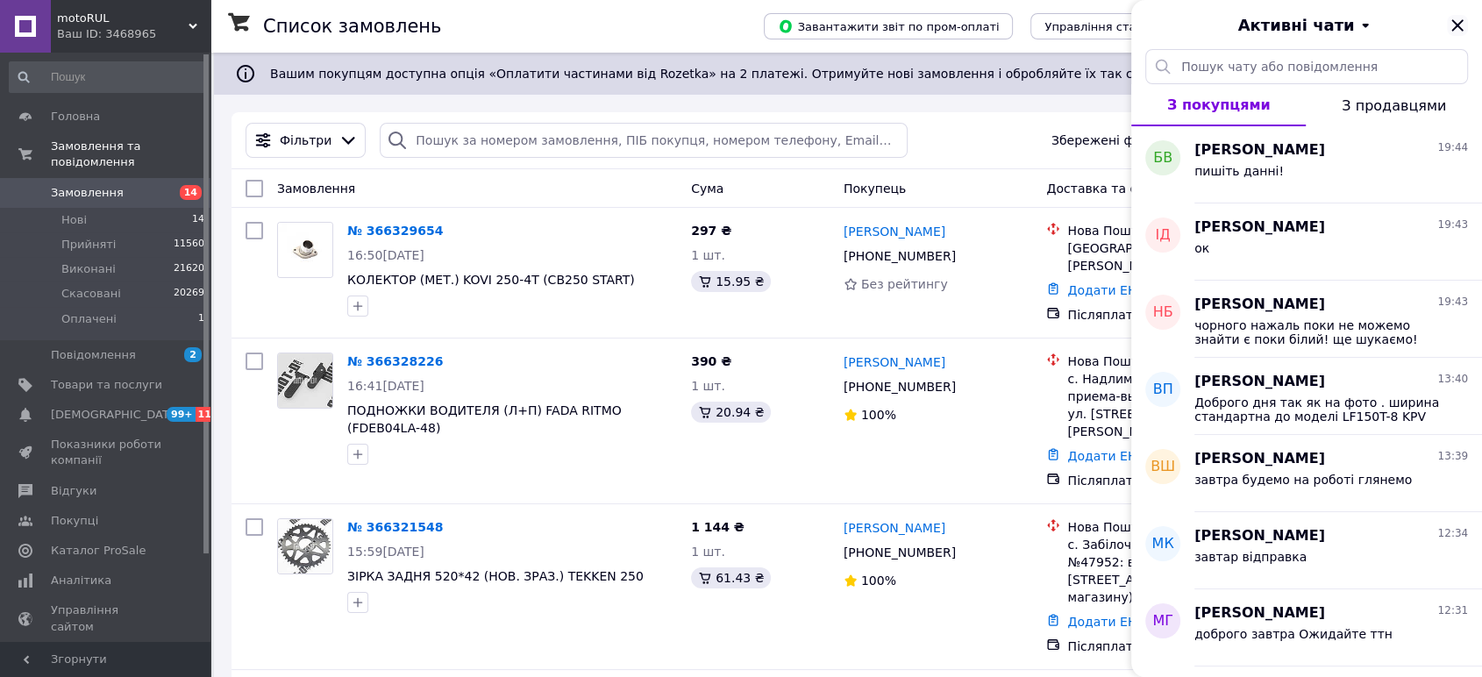
click at [1466, 19] on icon "Закрити" at bounding box center [1457, 25] width 21 height 21
